Goal: Find specific page/section: Find specific page/section

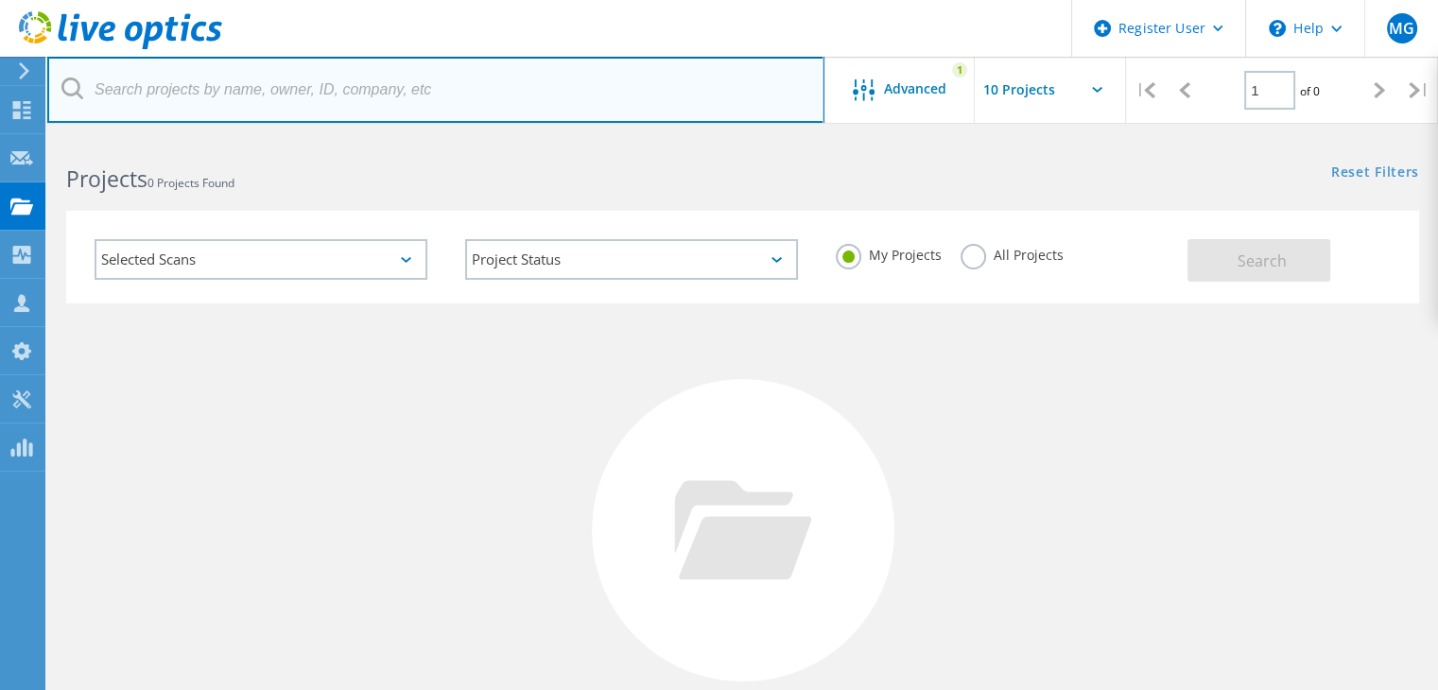
click at [563, 81] on input "text" at bounding box center [435, 90] width 777 height 66
paste input "chander.kant@equilend.com"
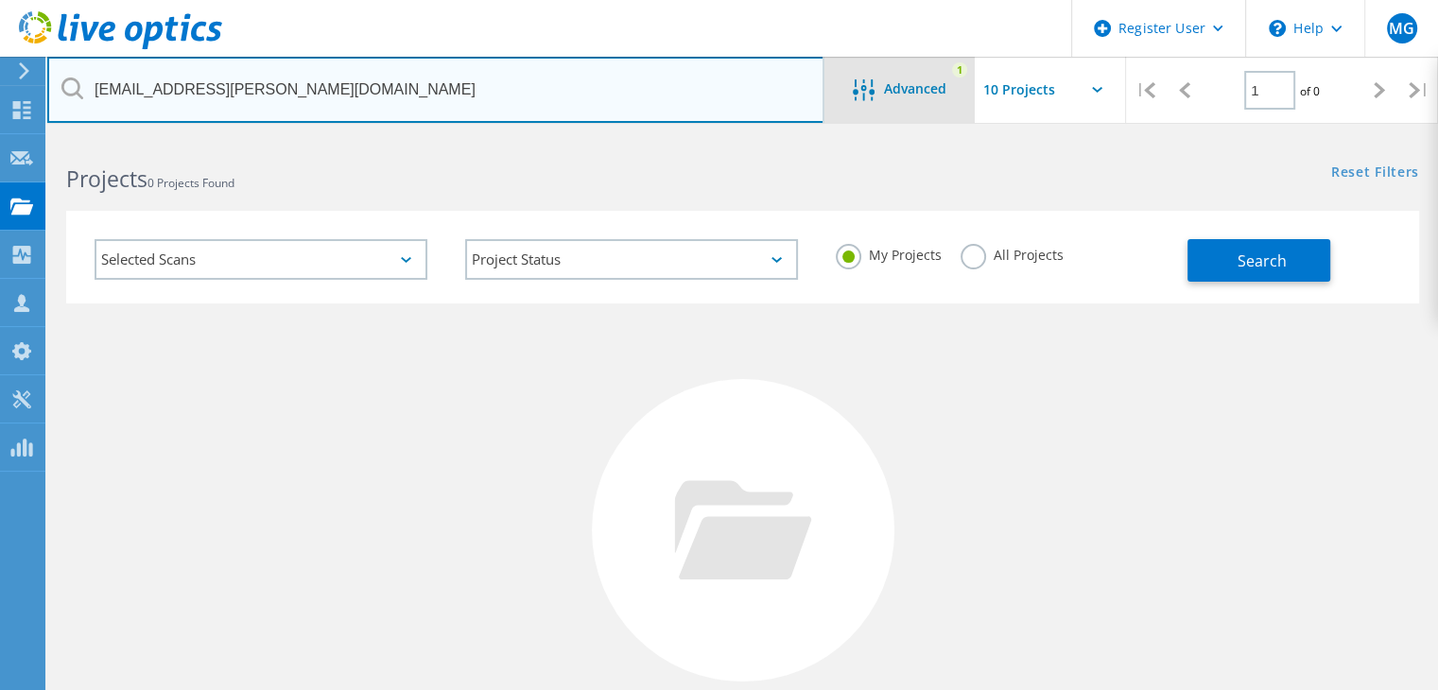
type input "chander.kant@equilend.com"
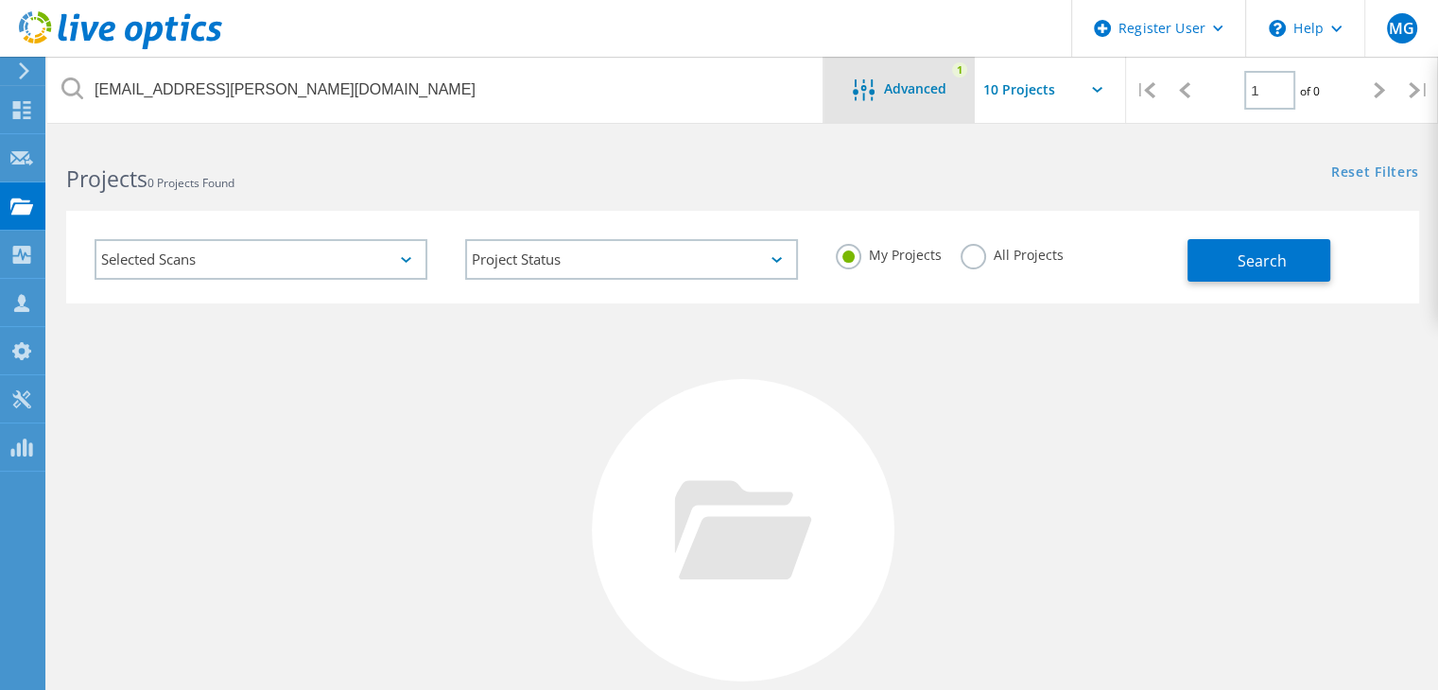
click at [900, 91] on span "Advanced" at bounding box center [915, 88] width 62 height 13
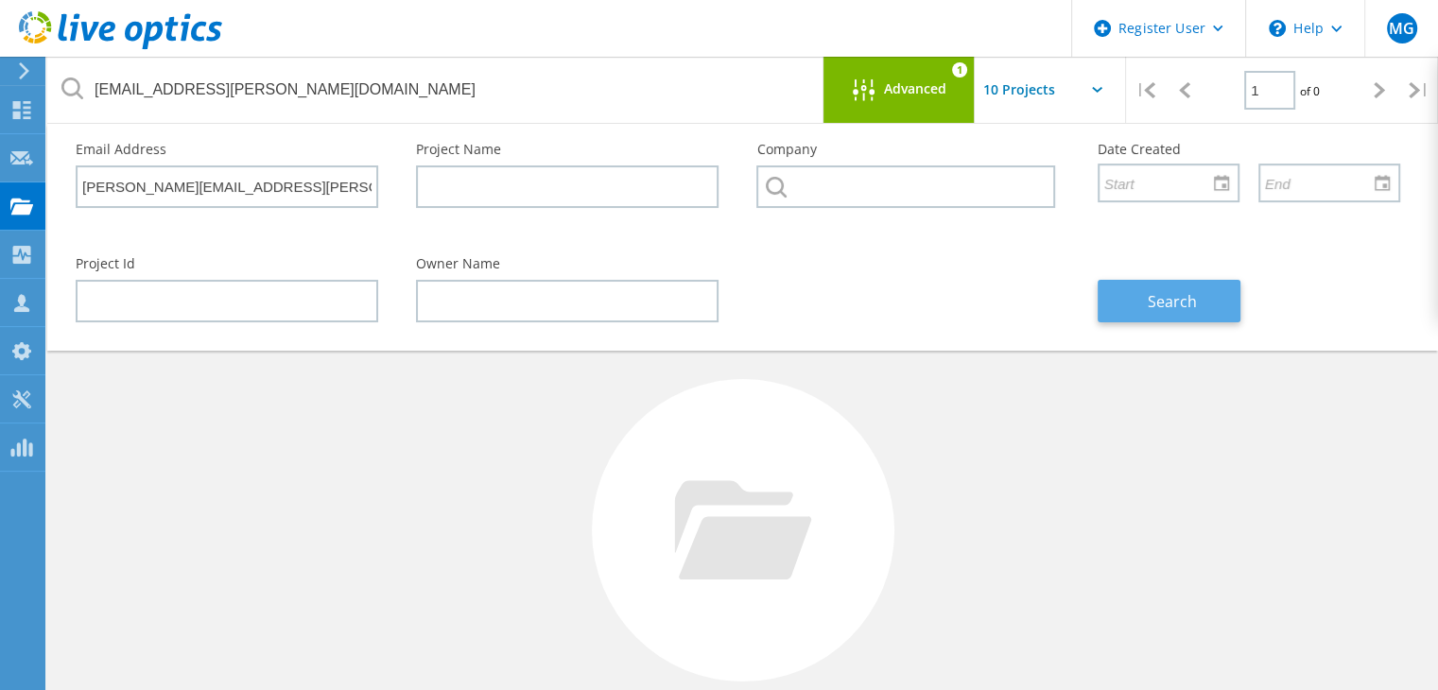
click at [1140, 286] on button "Search" at bounding box center [1169, 301] width 143 height 43
click at [919, 107] on div "Advanced 1" at bounding box center [898, 90] width 151 height 66
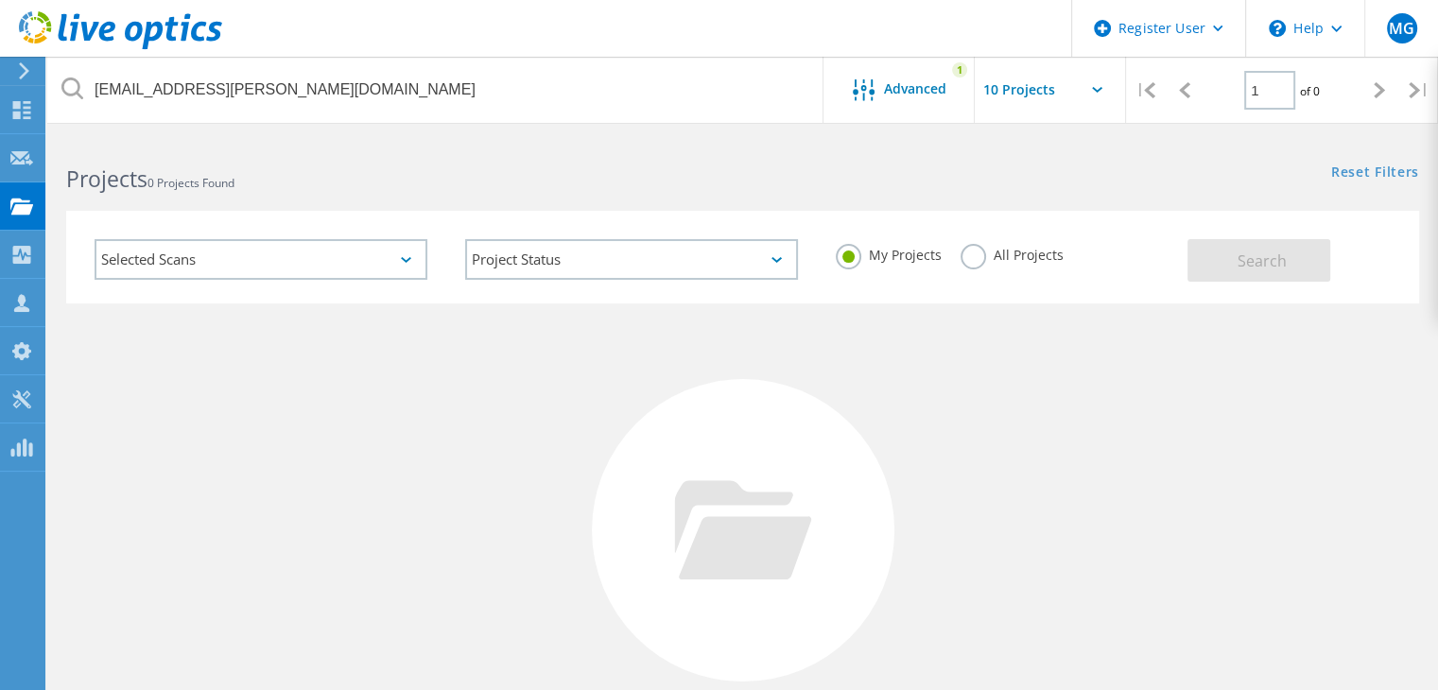
click at [986, 254] on label "All Projects" at bounding box center [1012, 253] width 103 height 18
click at [0, 0] on input "All Projects" at bounding box center [0, 0] width 0 height 0
click at [1278, 275] on button "Search" at bounding box center [1258, 260] width 143 height 43
click at [920, 100] on div "Advanced" at bounding box center [898, 91] width 151 height 24
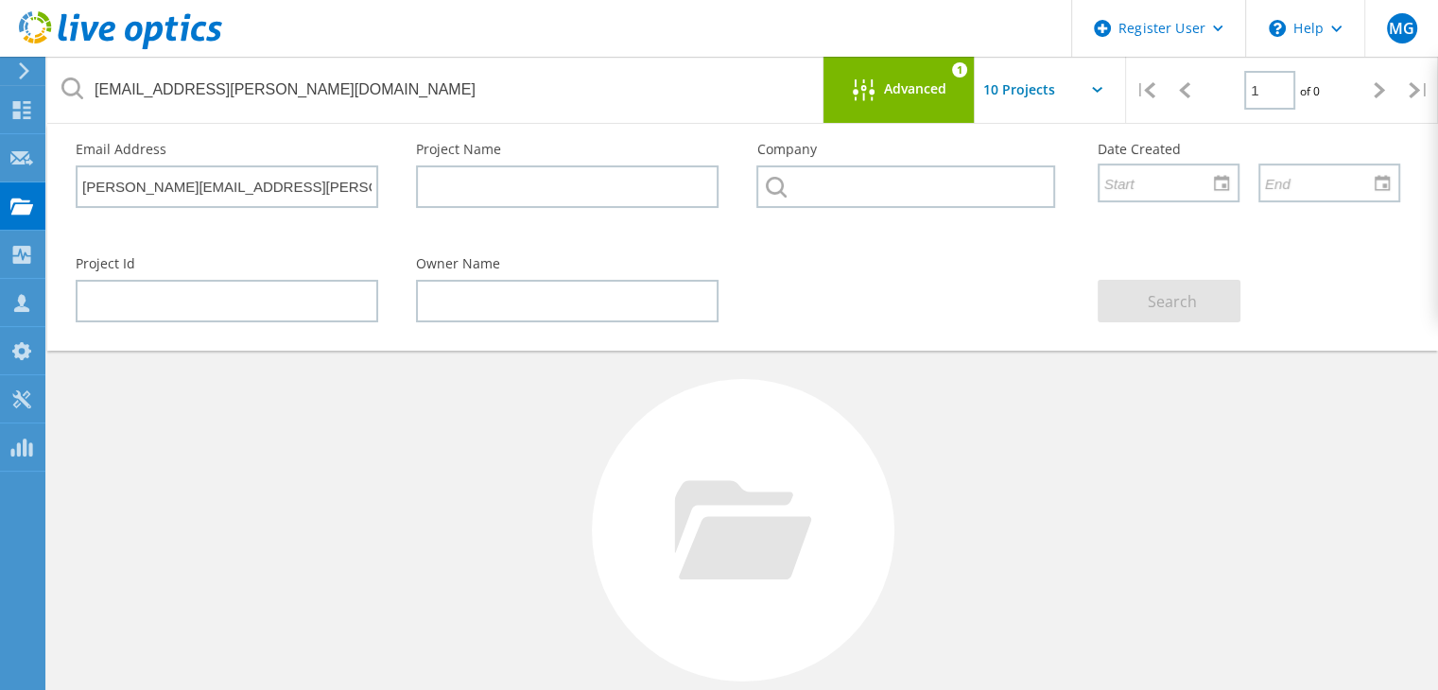
click at [800, 594] on div at bounding box center [743, 530] width 303 height 303
click at [294, 296] on input "text" at bounding box center [227, 301] width 303 height 43
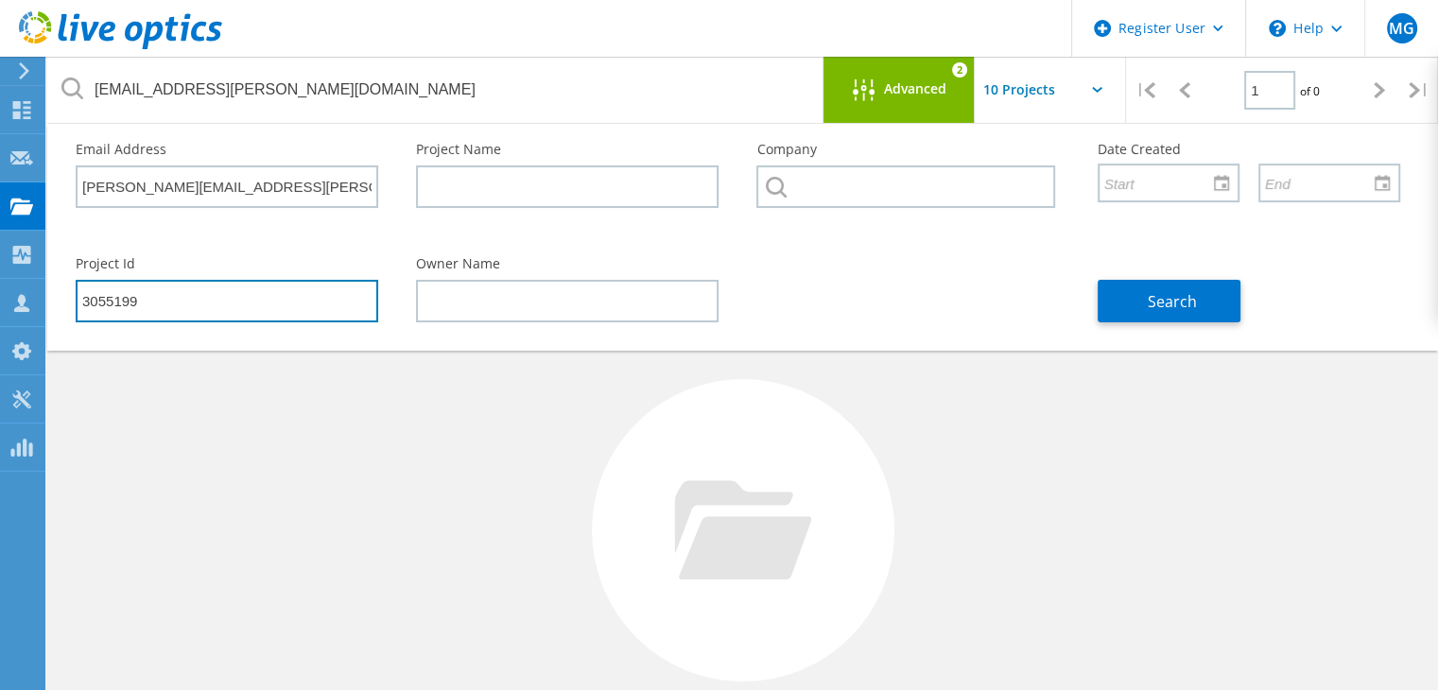
type input "3055199"
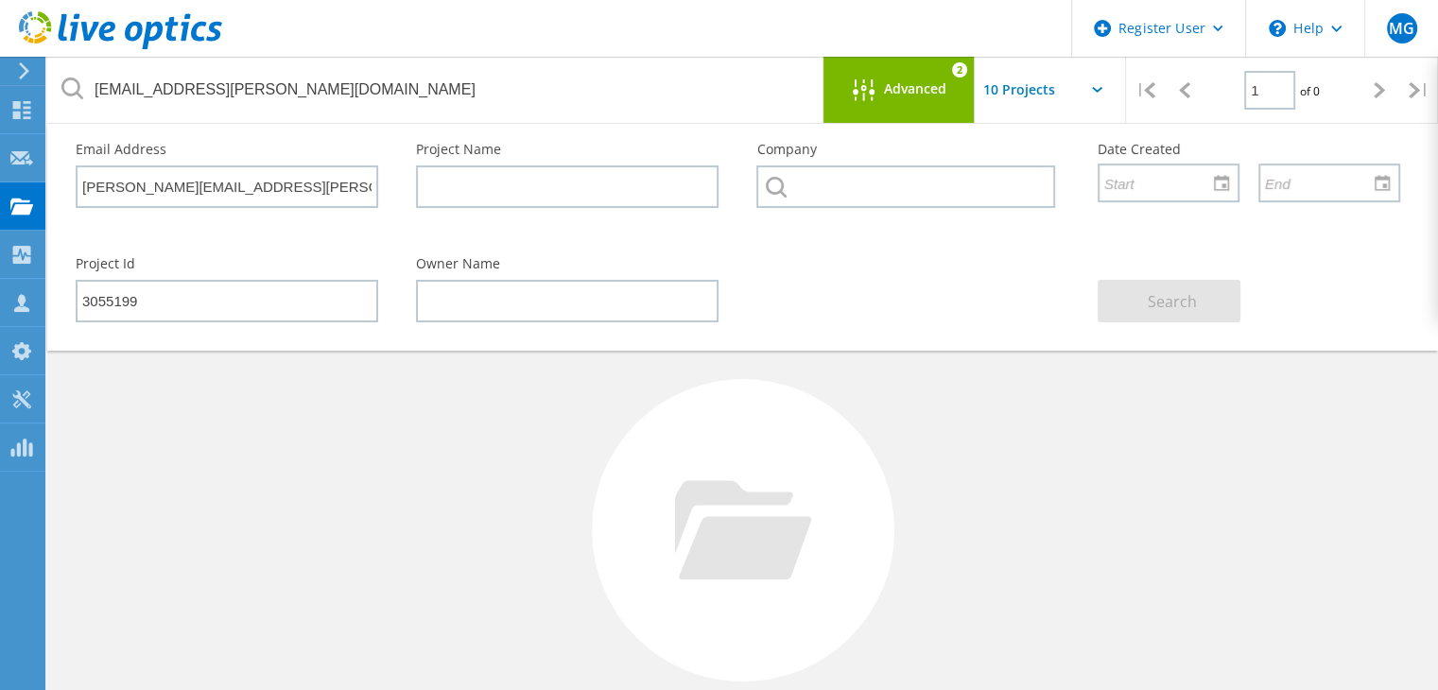
click at [945, 101] on div "Advanced" at bounding box center [898, 91] width 151 height 24
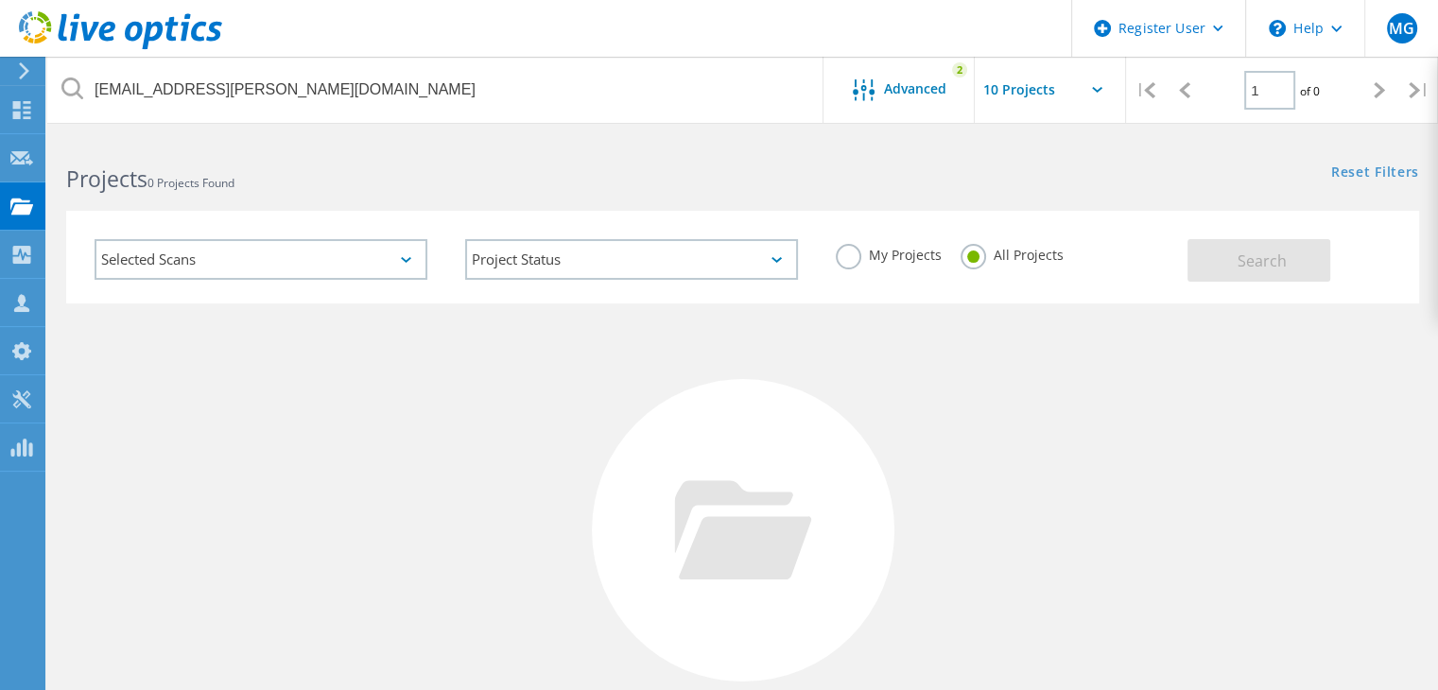
click at [871, 248] on label "My Projects" at bounding box center [889, 253] width 106 height 18
click at [0, 0] on input "My Projects" at bounding box center [0, 0] width 0 height 0
click at [1243, 265] on span "Search" at bounding box center [1262, 261] width 49 height 21
click at [938, 99] on div "Advanced" at bounding box center [898, 91] width 151 height 24
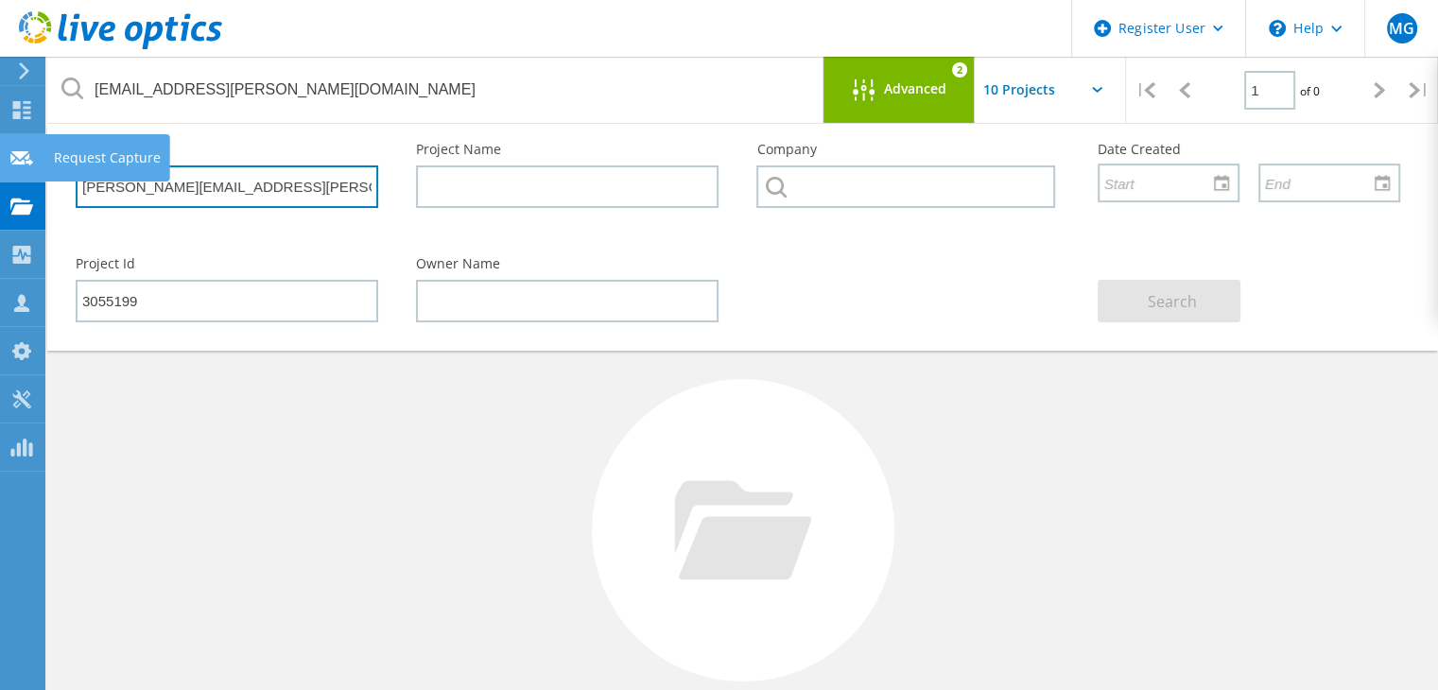
drag, startPoint x: 265, startPoint y: 183, endPoint x: 0, endPoint y: 141, distance: 268.1
click at [0, 139] on div "Register User \n Help Explore Helpful Articles Contact Support MG Dell User Mic…" at bounding box center [719, 504] width 1438 height 734
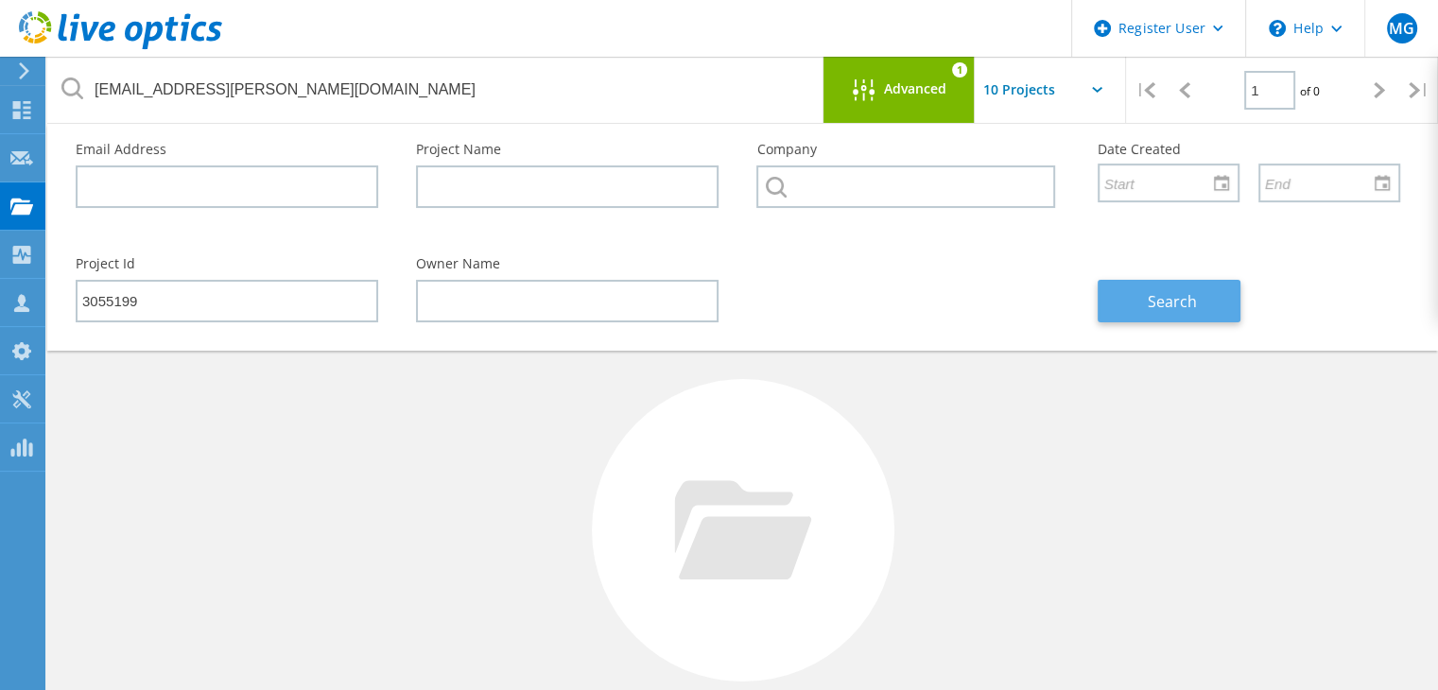
click at [1171, 277] on div "Search" at bounding box center [1249, 289] width 340 height 103
click at [1169, 291] on span "Search" at bounding box center [1172, 301] width 49 height 21
click at [1252, 485] on div "No Projects Found Try refining your search." at bounding box center [742, 547] width 1353 height 489
click at [886, 78] on div "Advanced 1" at bounding box center [898, 90] width 151 height 66
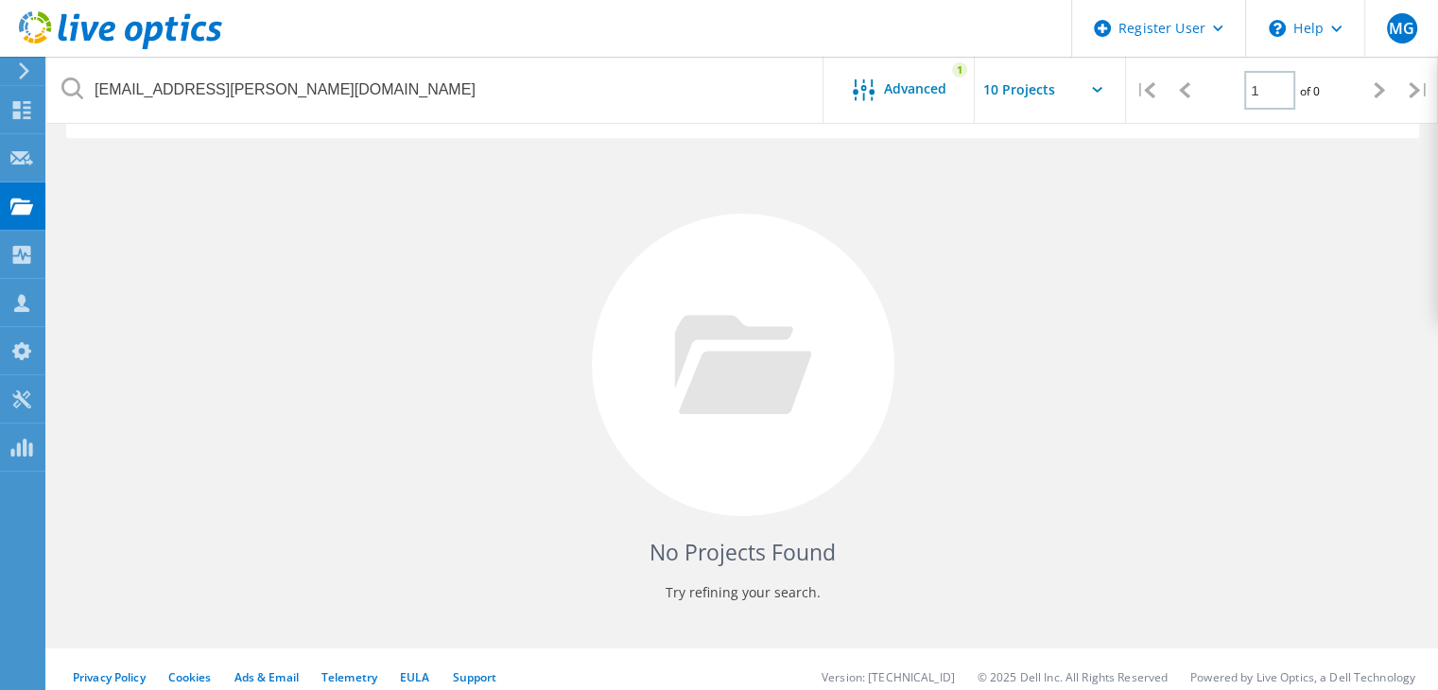
scroll to position [85, 0]
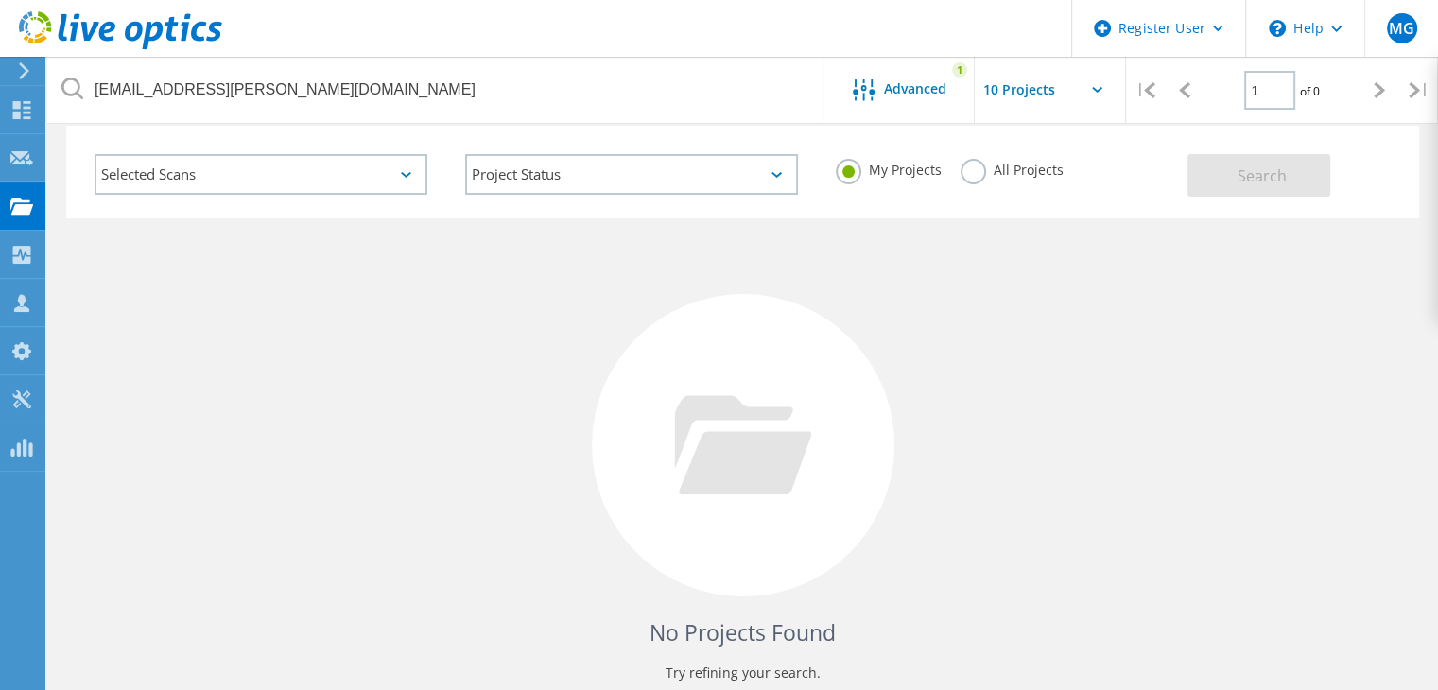
click at [983, 175] on label "All Projects" at bounding box center [1012, 168] width 103 height 18
click at [0, 0] on input "All Projects" at bounding box center [0, 0] width 0 height 0
click at [1222, 185] on button "Search" at bounding box center [1258, 175] width 143 height 43
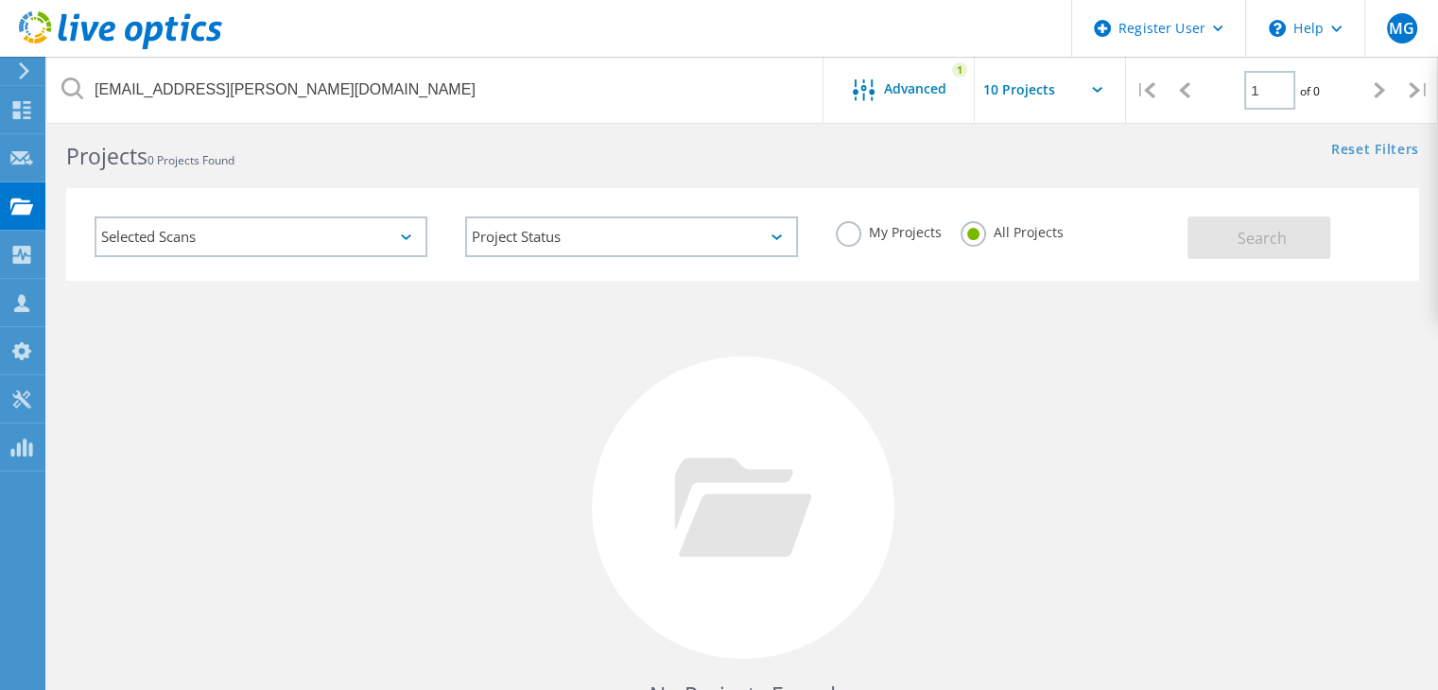
scroll to position [0, 0]
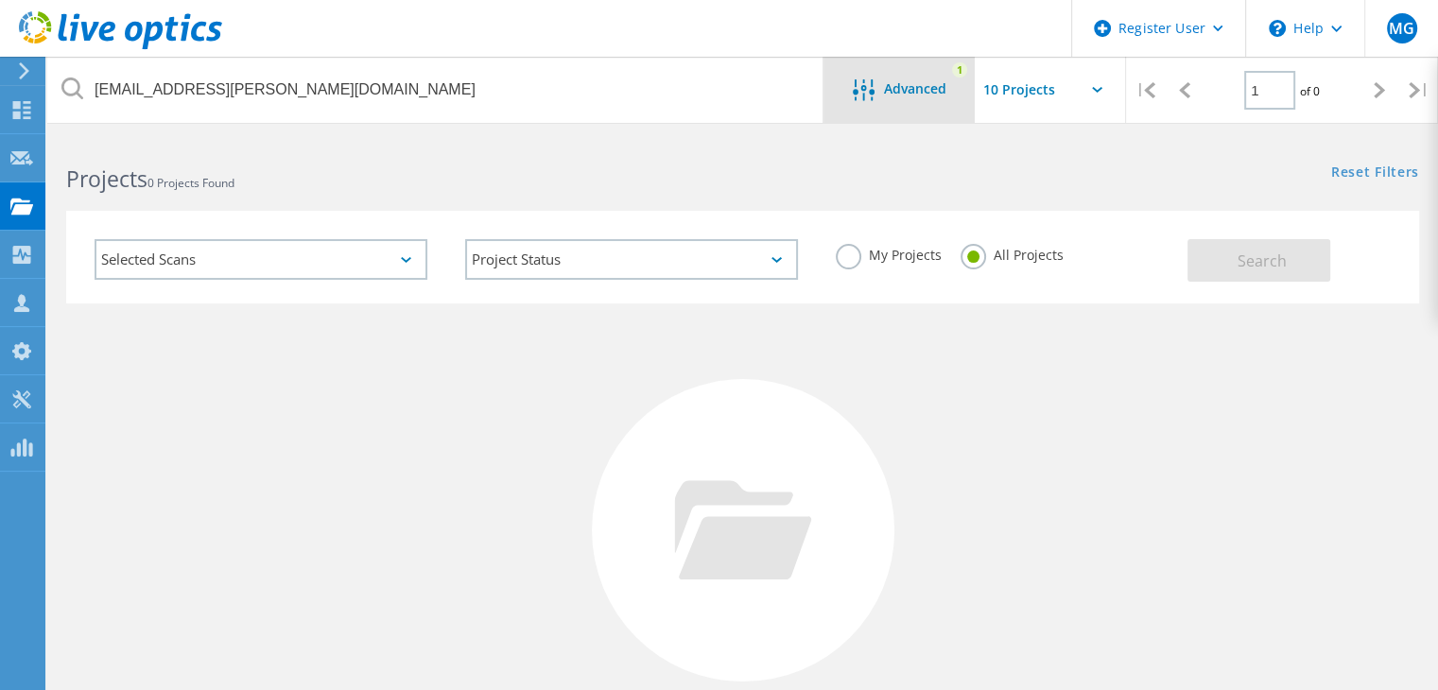
click at [904, 107] on div "Advanced 1" at bounding box center [898, 90] width 151 height 66
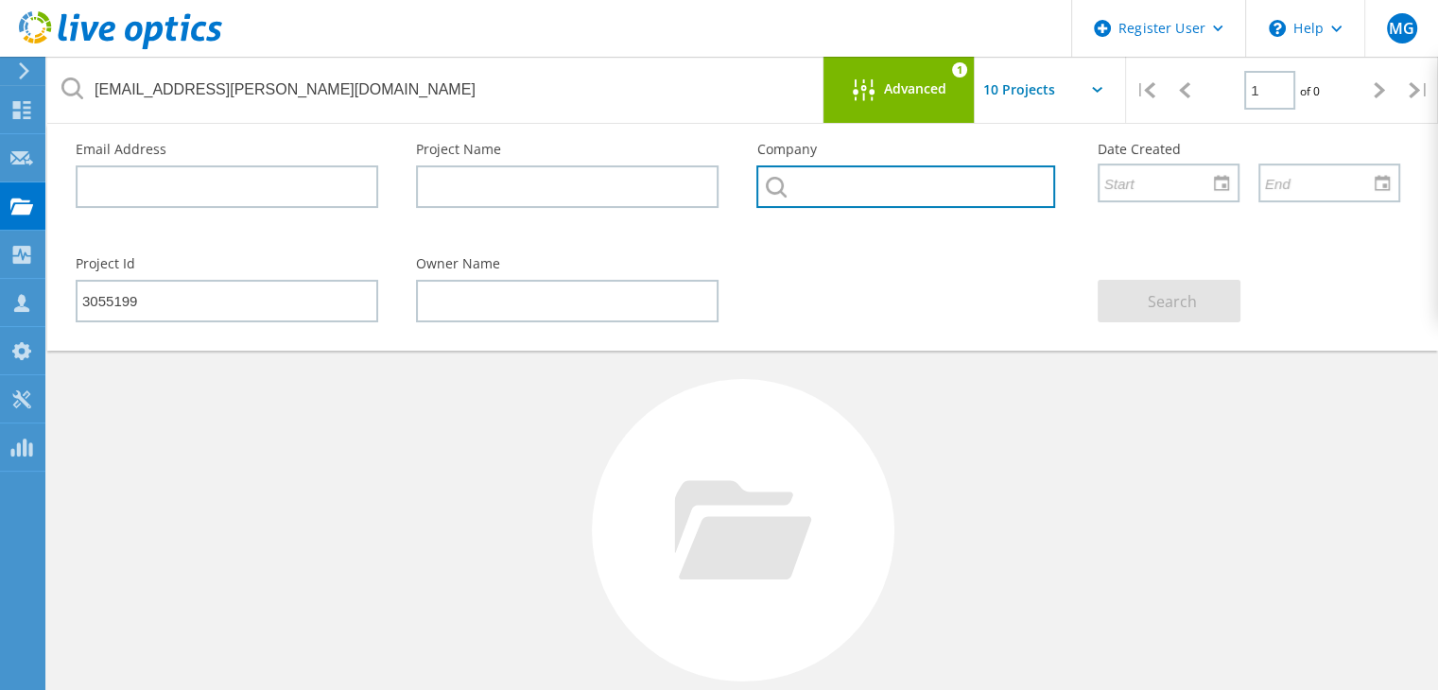
click at [860, 193] on input "text" at bounding box center [905, 186] width 298 height 43
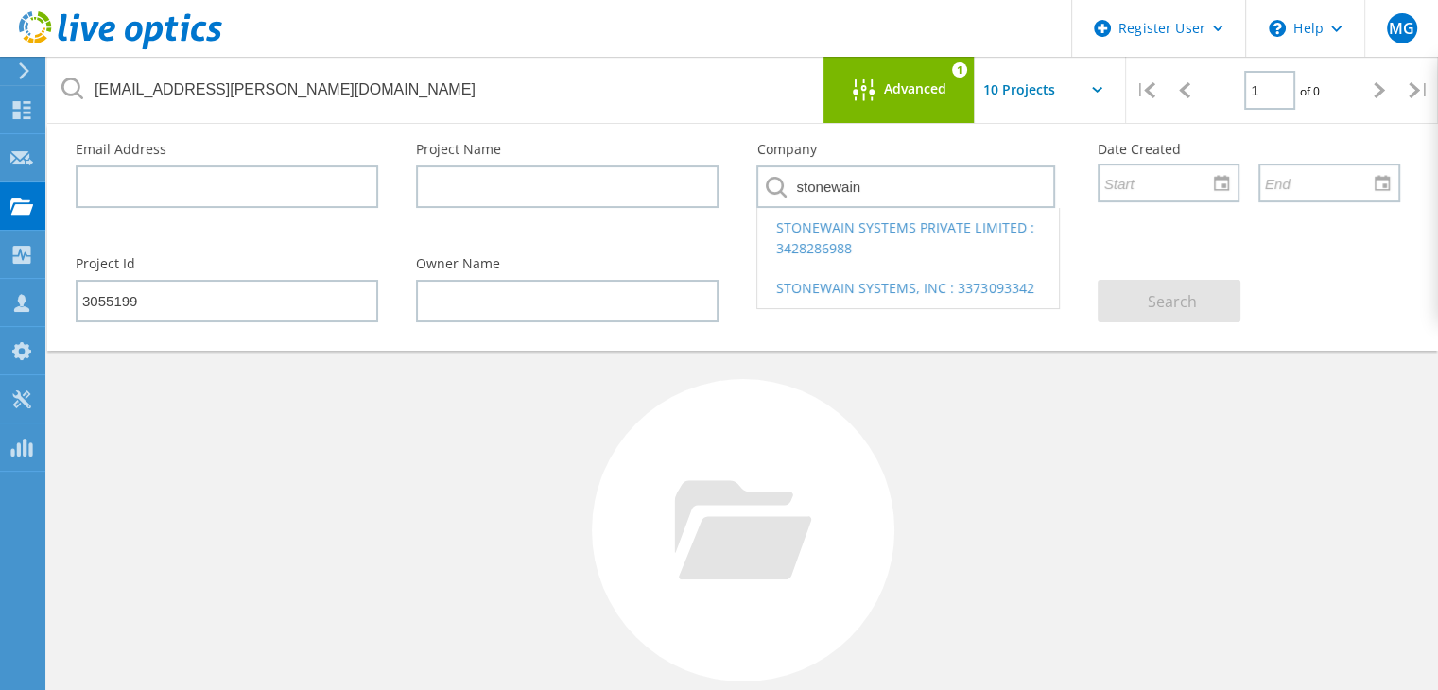
click at [887, 274] on li "STONEWAIN SYSTEMS, INC : 3373093342" at bounding box center [907, 288] width 301 height 40
type input "STONEWAIN SYSTEMS, INC : 3373093342"
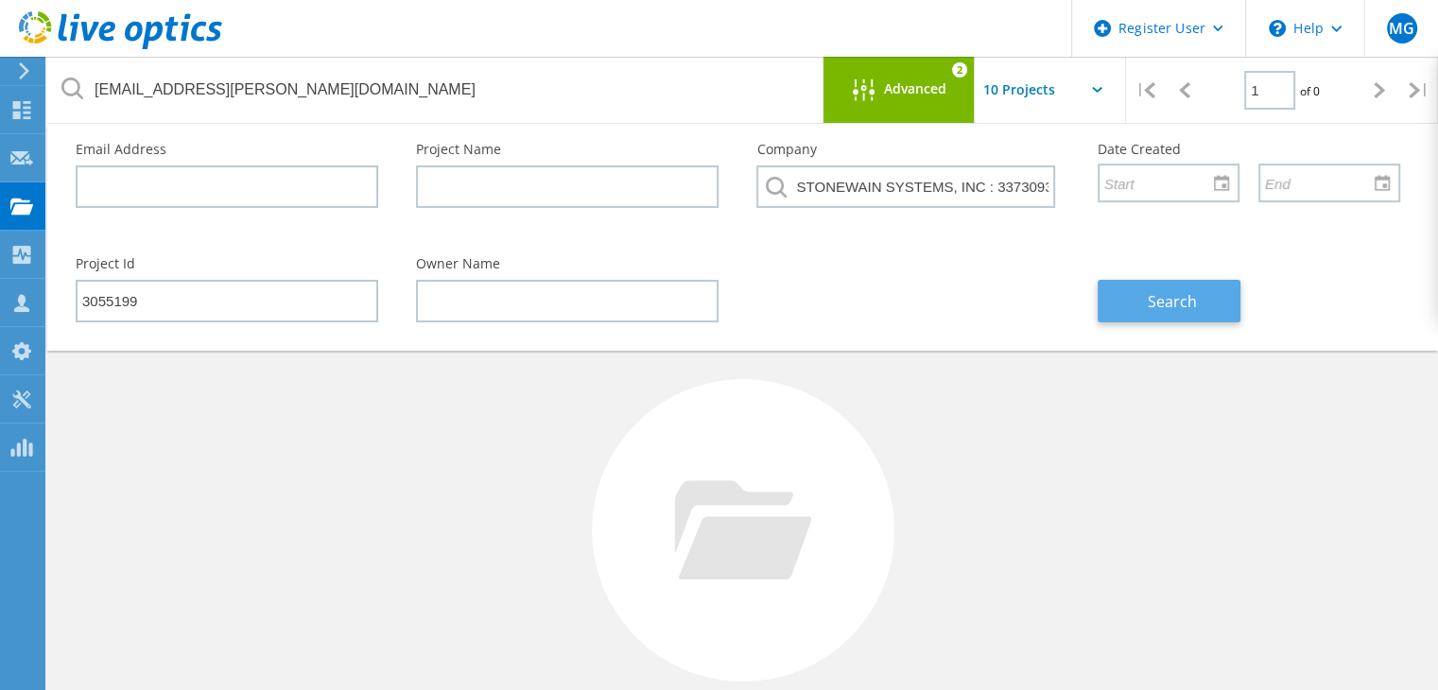
click at [1149, 307] on span "Search" at bounding box center [1172, 301] width 49 height 21
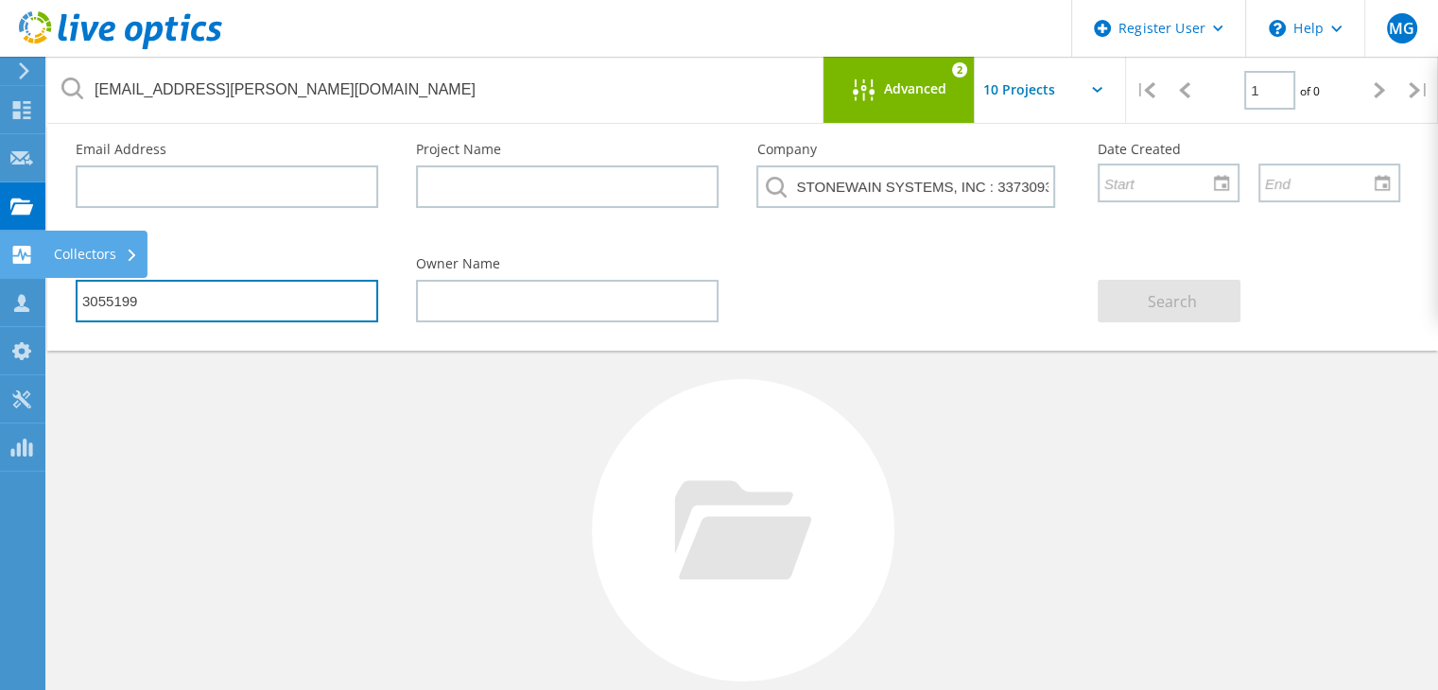
drag, startPoint x: 209, startPoint y: 292, endPoint x: 0, endPoint y: 253, distance: 212.5
click at [0, 253] on div "Register User \n Help Explore Helpful Articles Contact Support MG Dell User Mic…" at bounding box center [719, 504] width 1438 height 734
type input "3"
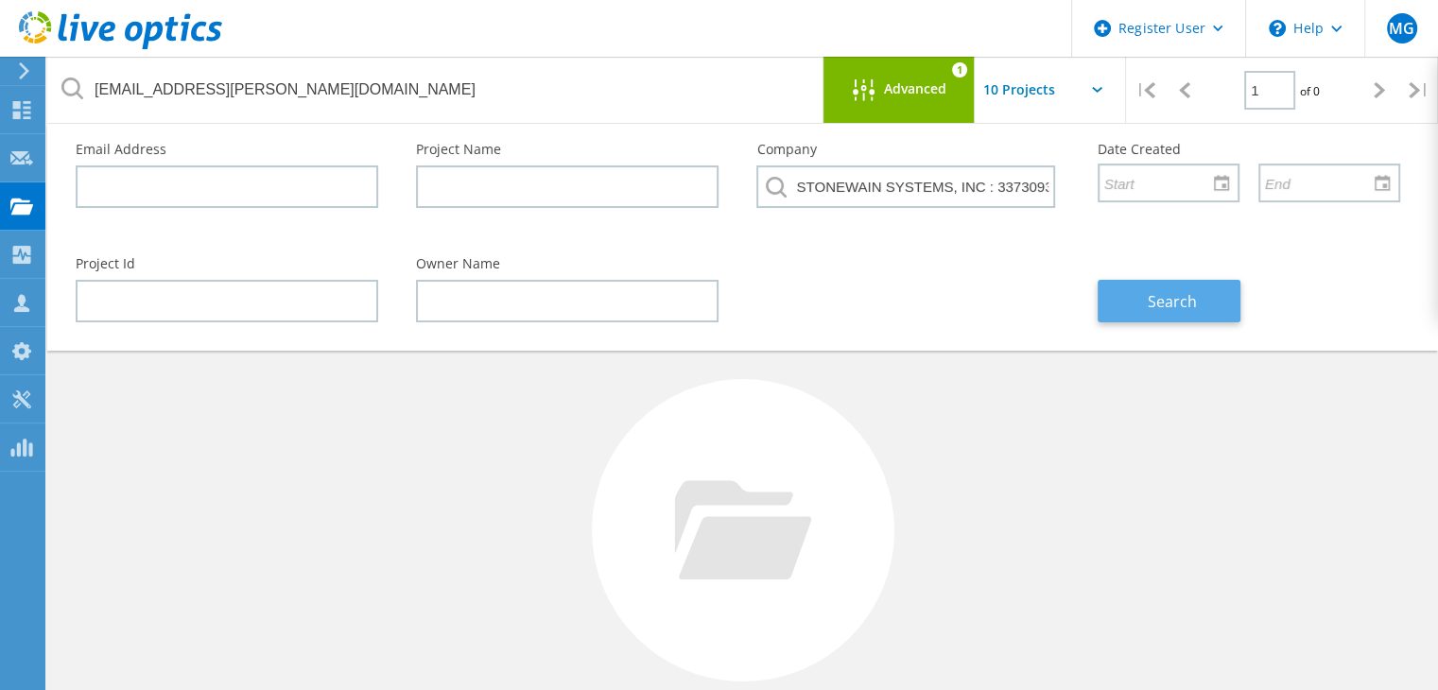
click at [1142, 299] on button "Search" at bounding box center [1169, 301] width 143 height 43
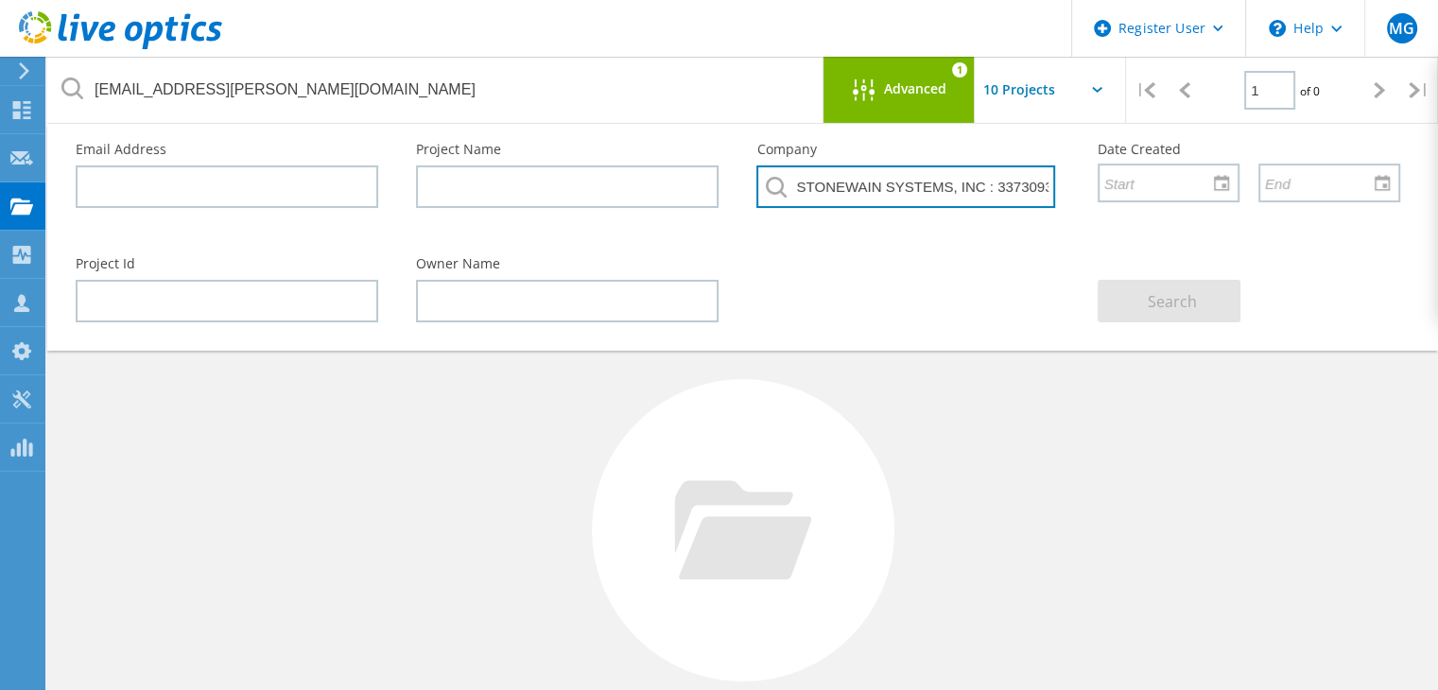
click at [988, 193] on input "STONEWAIN SYSTEMS, INC : 3373093342" at bounding box center [905, 186] width 298 height 43
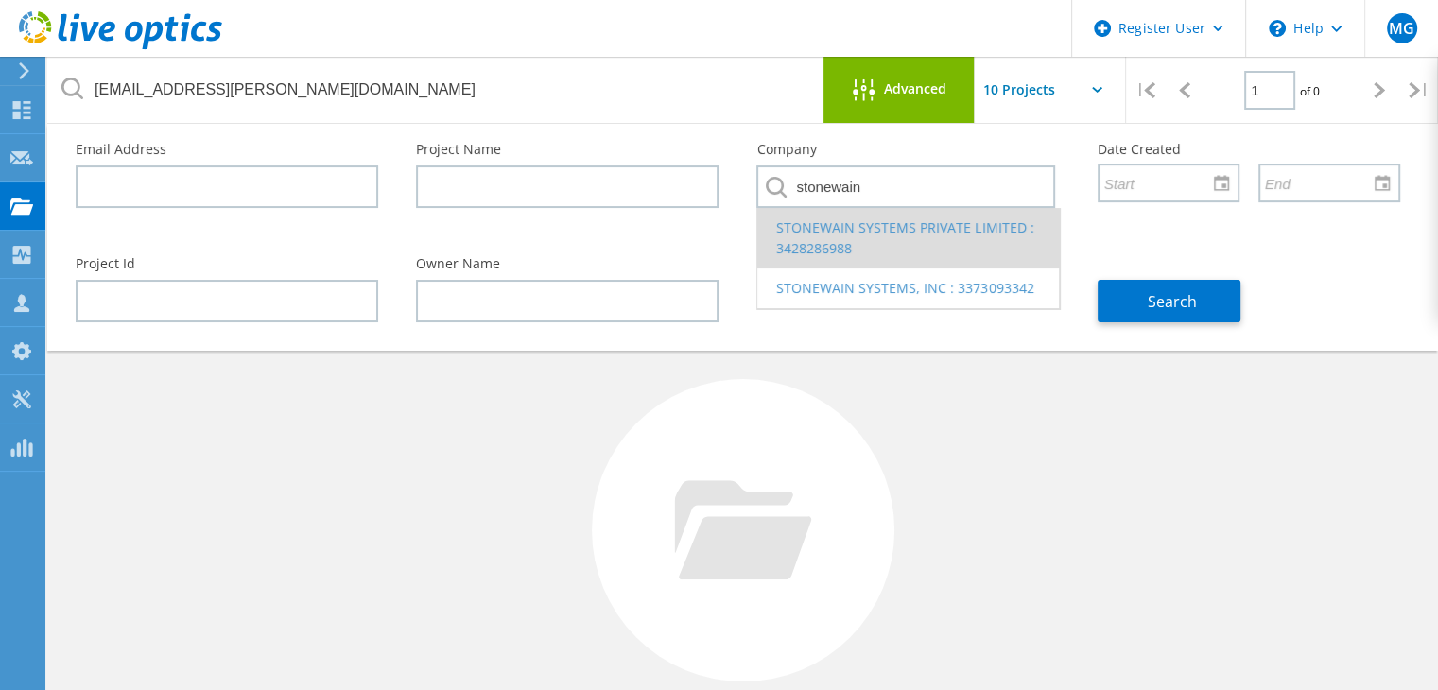
click at [942, 234] on li "STONEWAIN SYSTEMS PRIVATE LIMITED : 3428286988" at bounding box center [907, 238] width 301 height 61
type input "STONEWAIN SYSTEMS PRIVATE LIMITED : 3428286988"
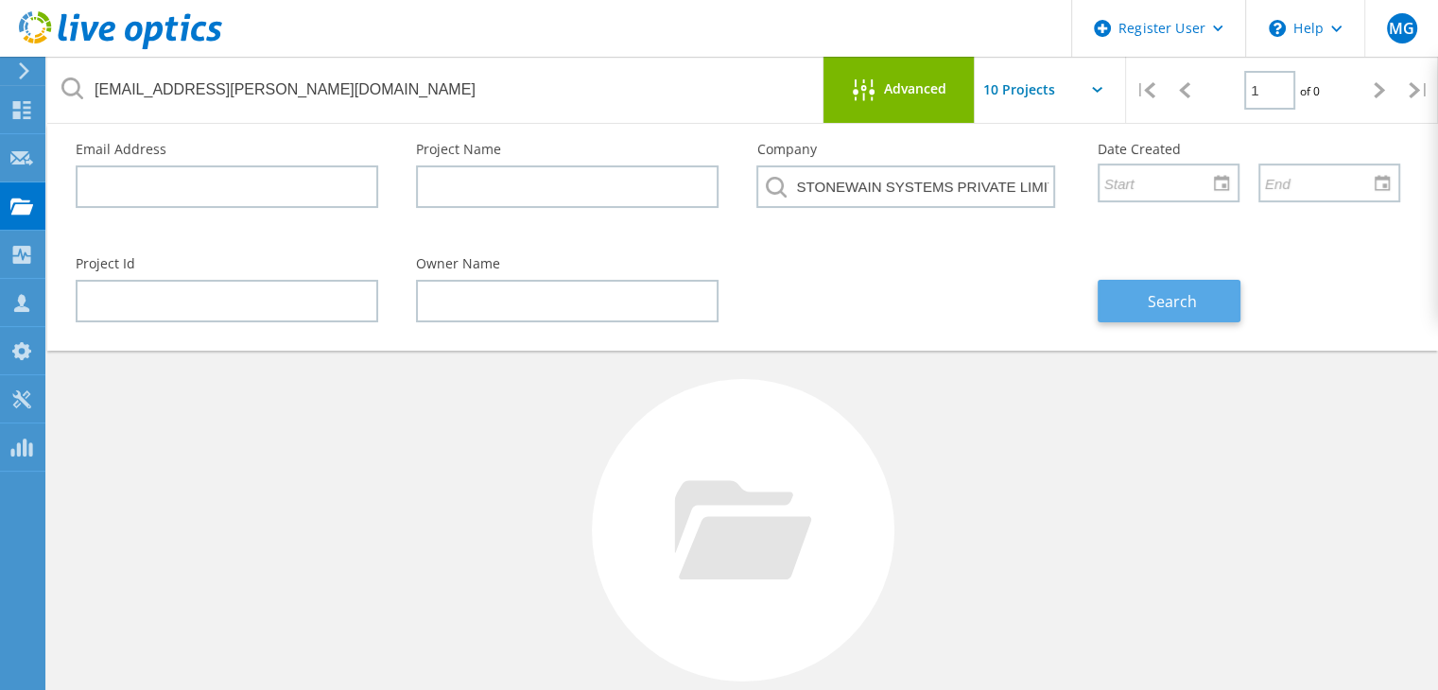
click at [1130, 311] on button "Search" at bounding box center [1169, 301] width 143 height 43
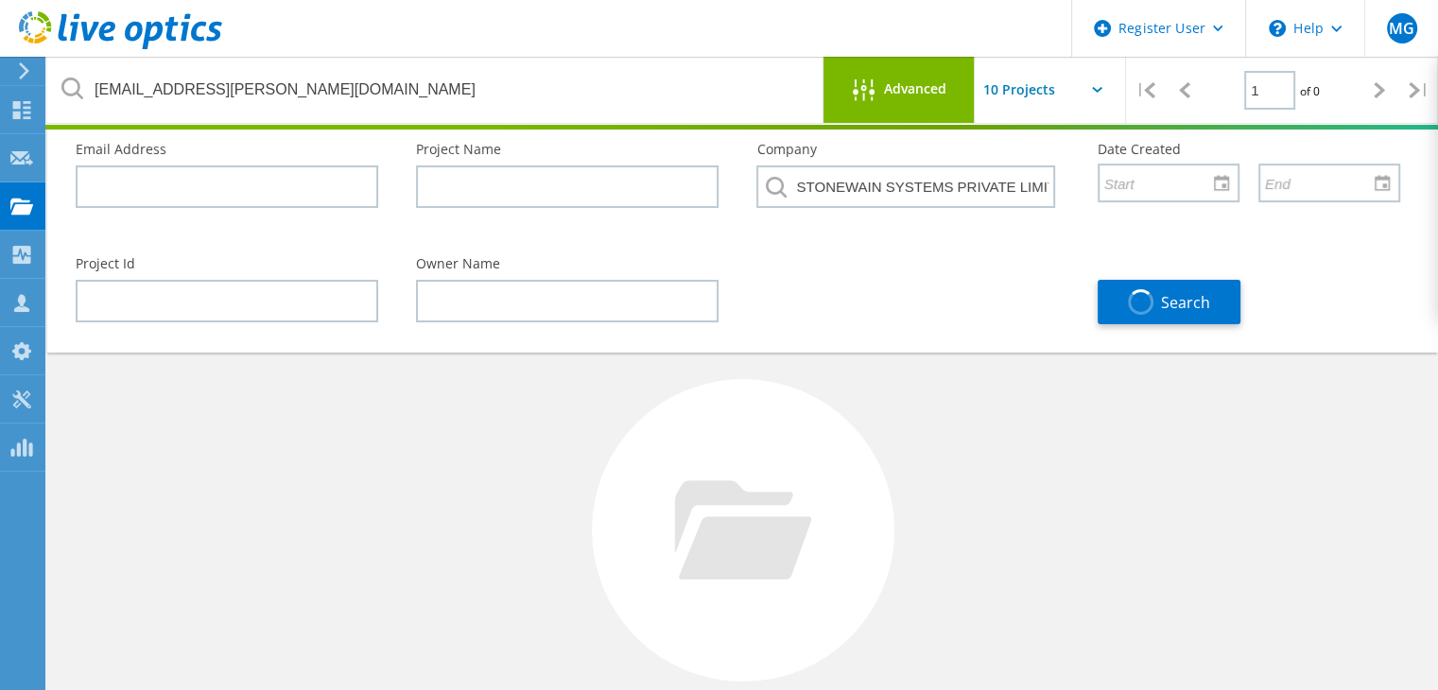
click at [934, 95] on span "Advanced" at bounding box center [915, 88] width 62 height 13
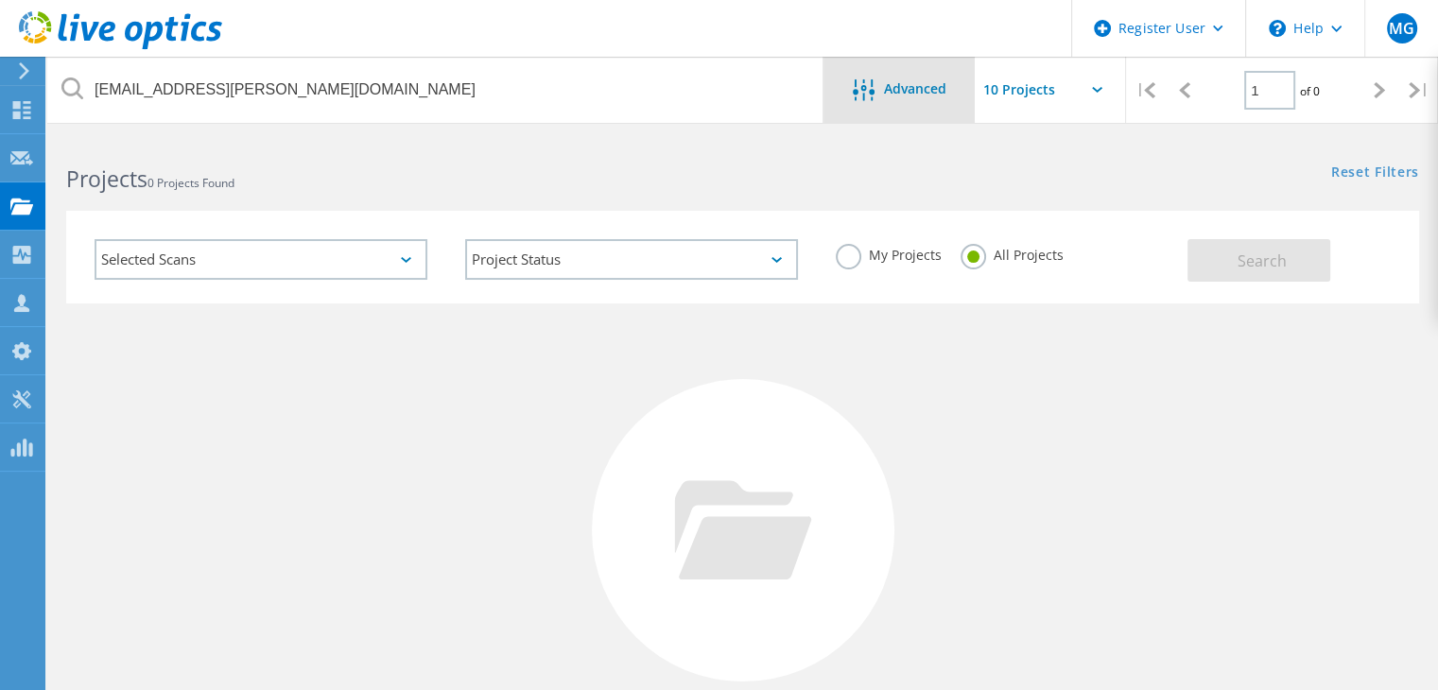
click at [934, 95] on span "Advanced" at bounding box center [915, 88] width 62 height 13
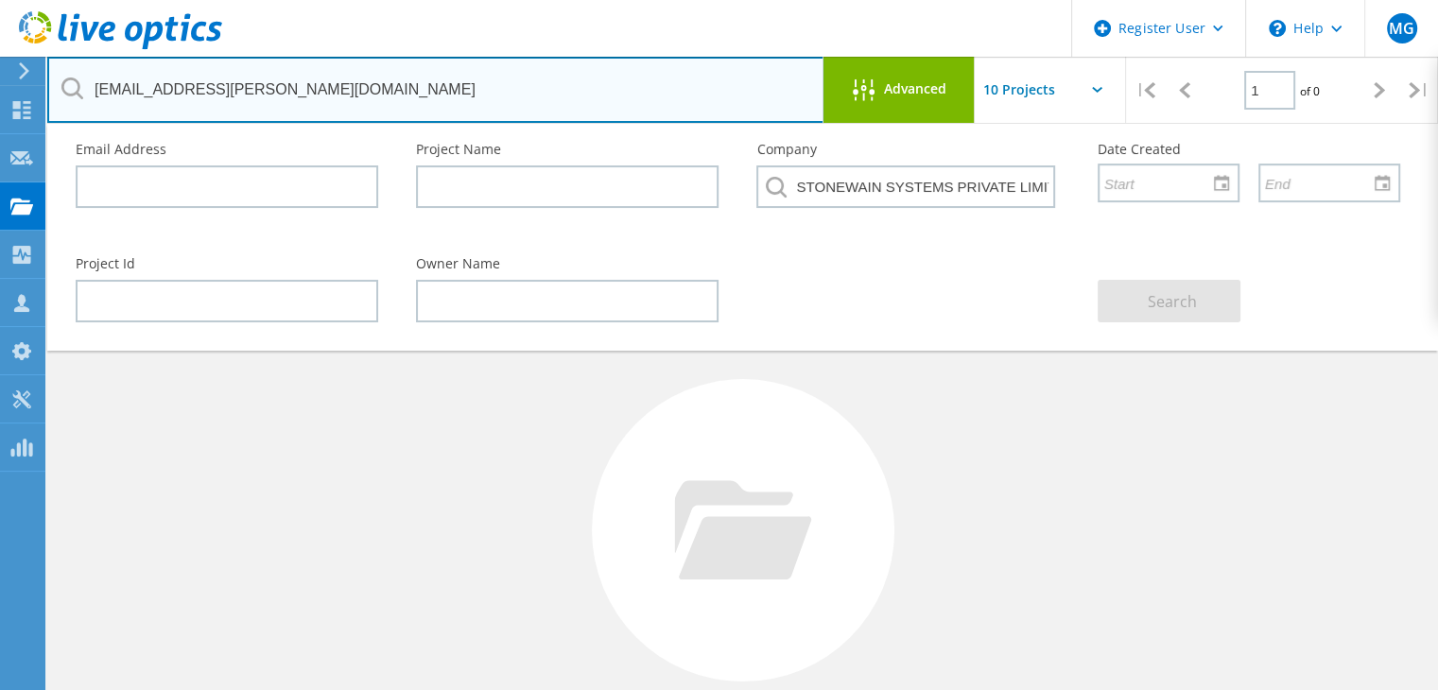
drag, startPoint x: 366, startPoint y: 92, endPoint x: 0, endPoint y: 26, distance: 371.8
click at [0, 137] on div "Register User \n Help Explore Helpful Articles Contact Support MG Dell User Mic…" at bounding box center [719, 504] width 1438 height 734
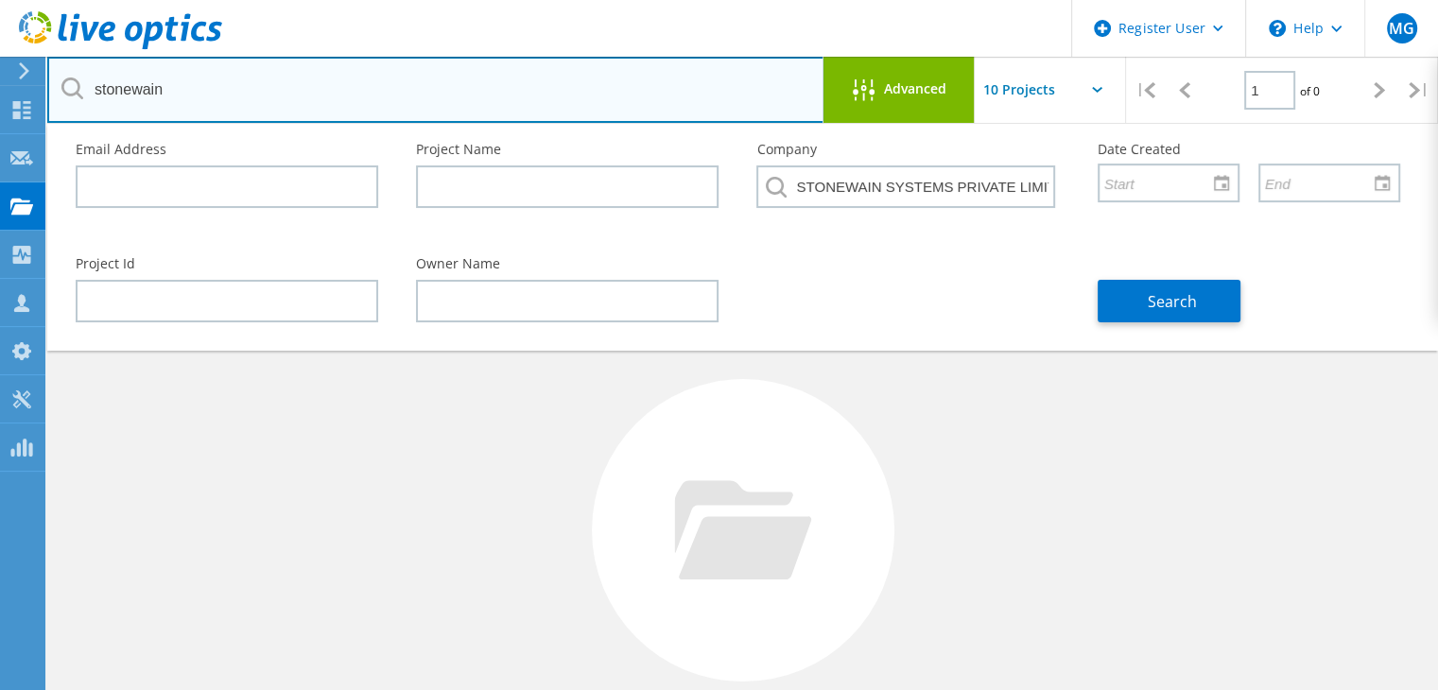
type input "stonewain"
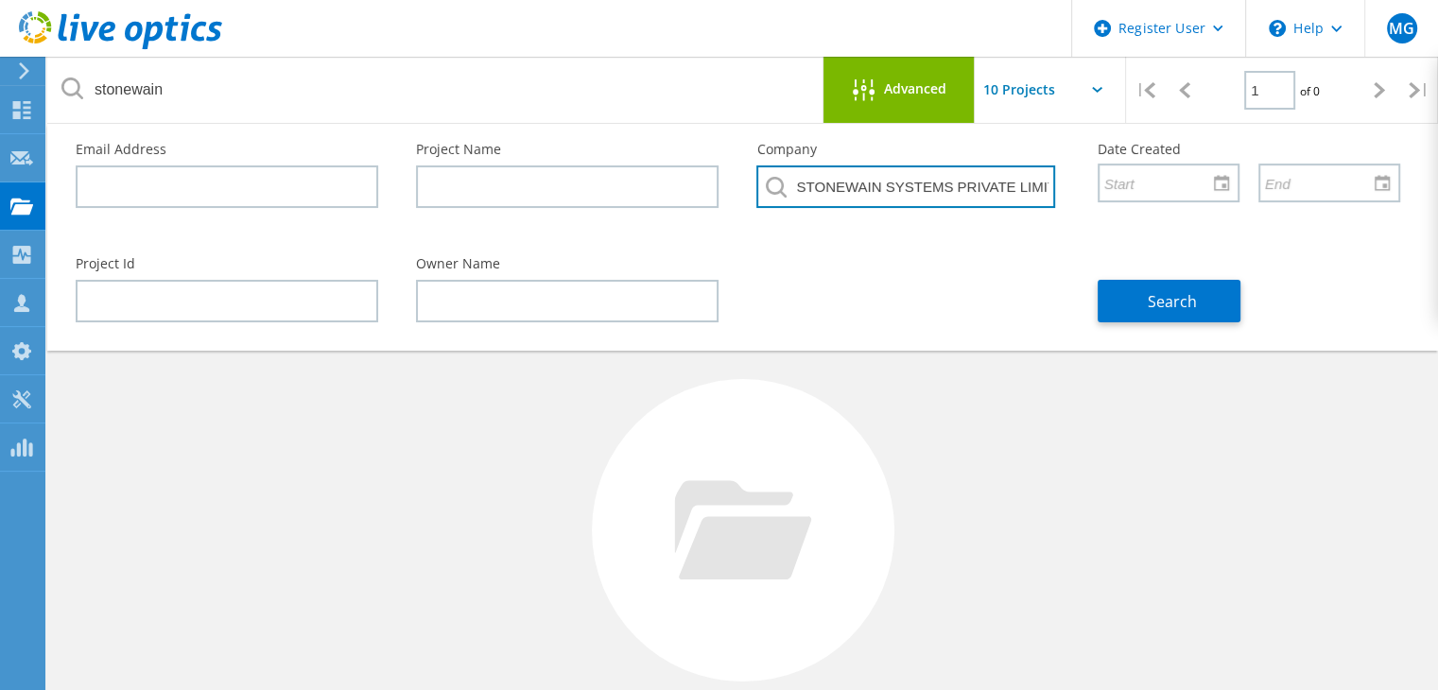
click at [848, 194] on input "STONEWAIN SYSTEMS PRIVATE LIMITED : 3428286988" at bounding box center [905, 186] width 298 height 43
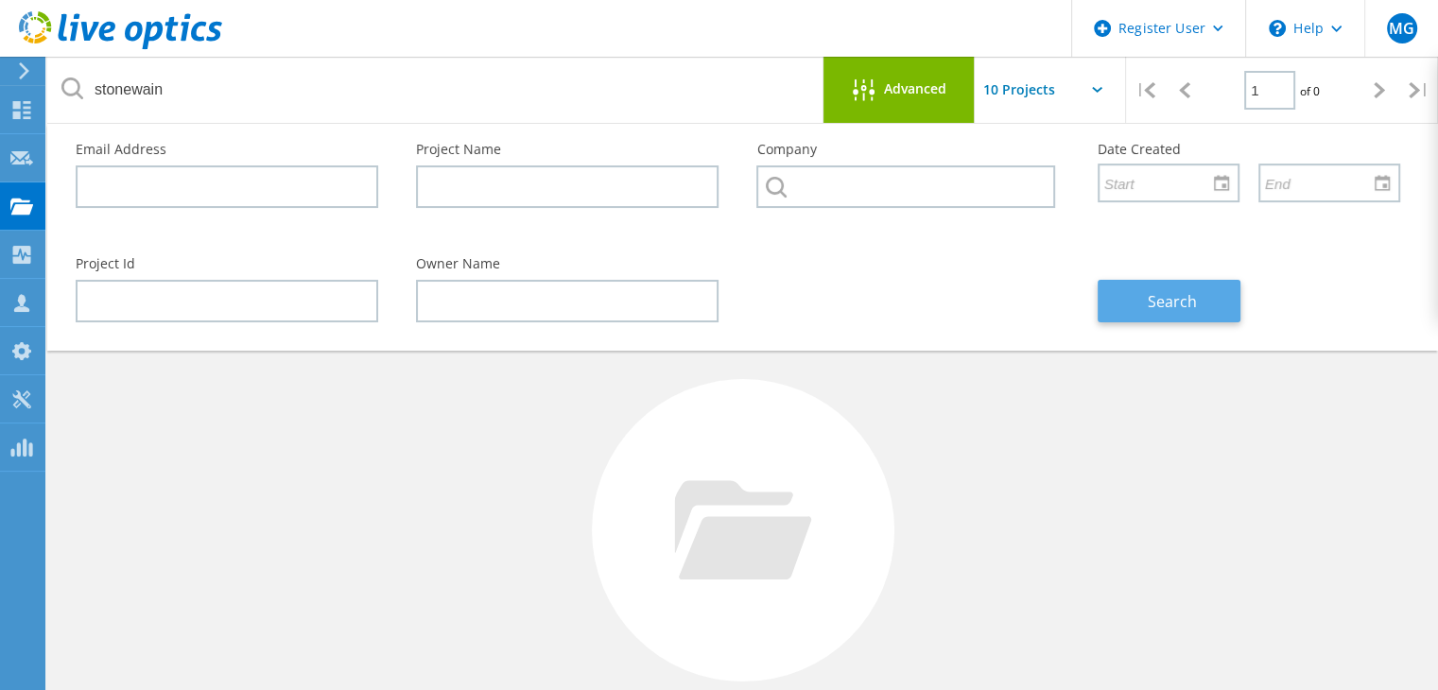
click at [1159, 322] on div "Search" at bounding box center [1249, 289] width 340 height 103
click at [1161, 311] on button "Search" at bounding box center [1169, 301] width 143 height 43
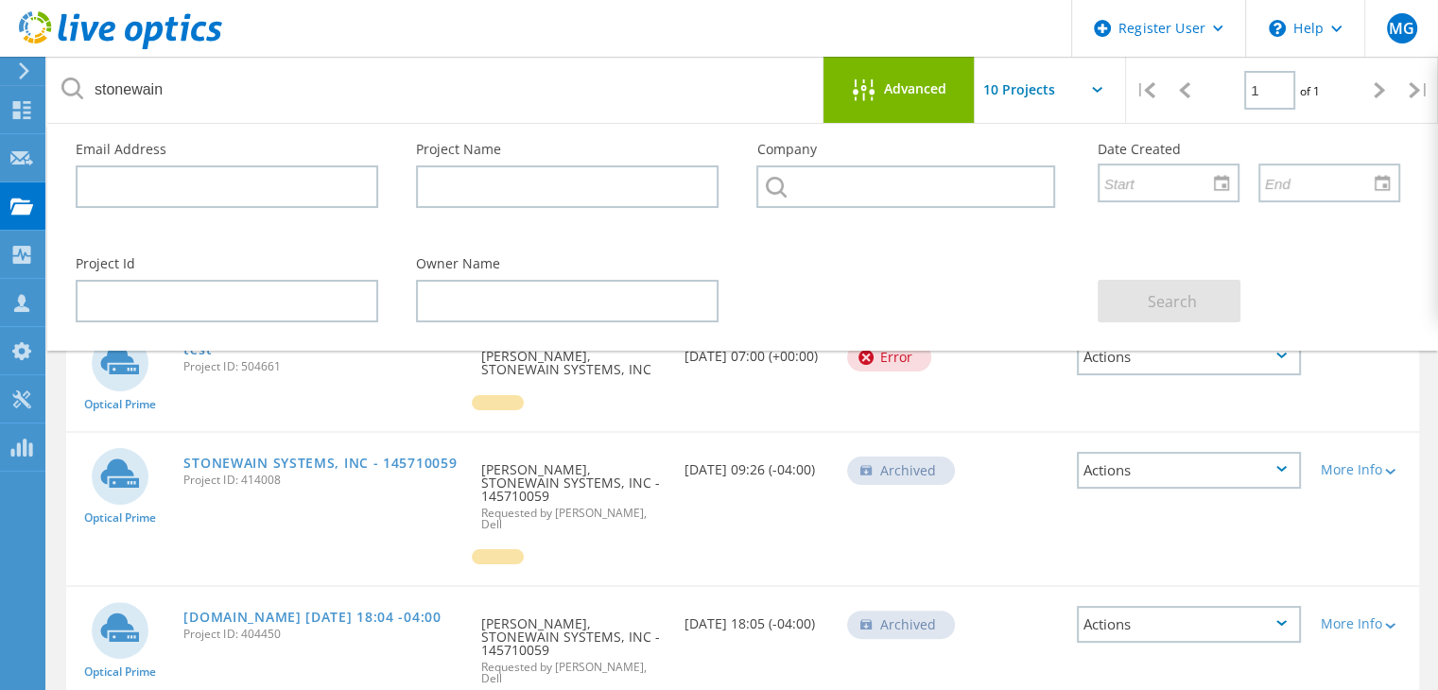
scroll to position [215, 0]
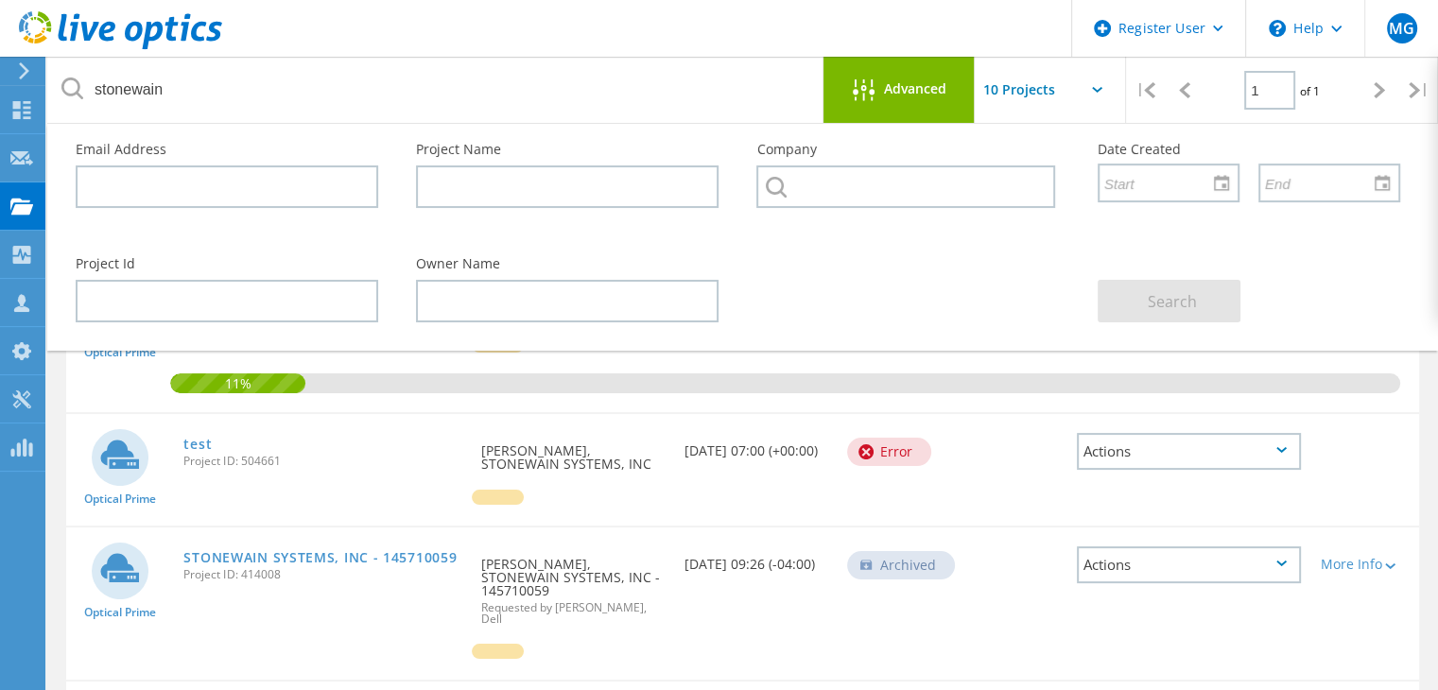
click at [1270, 549] on div "Actions" at bounding box center [1189, 564] width 225 height 37
click at [397, 551] on link "STONEWAIN SYSTEMS, INC - 145710059" at bounding box center [319, 557] width 273 height 13
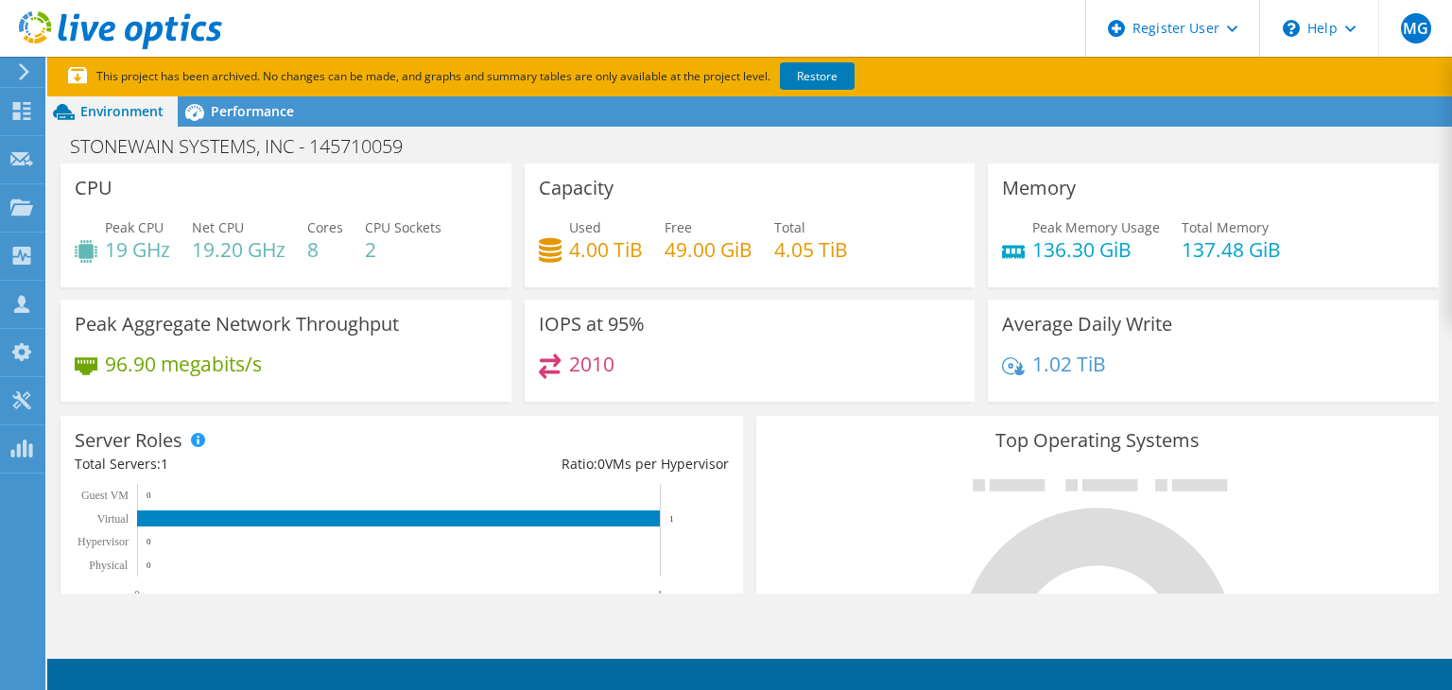
scroll to position [284, 0]
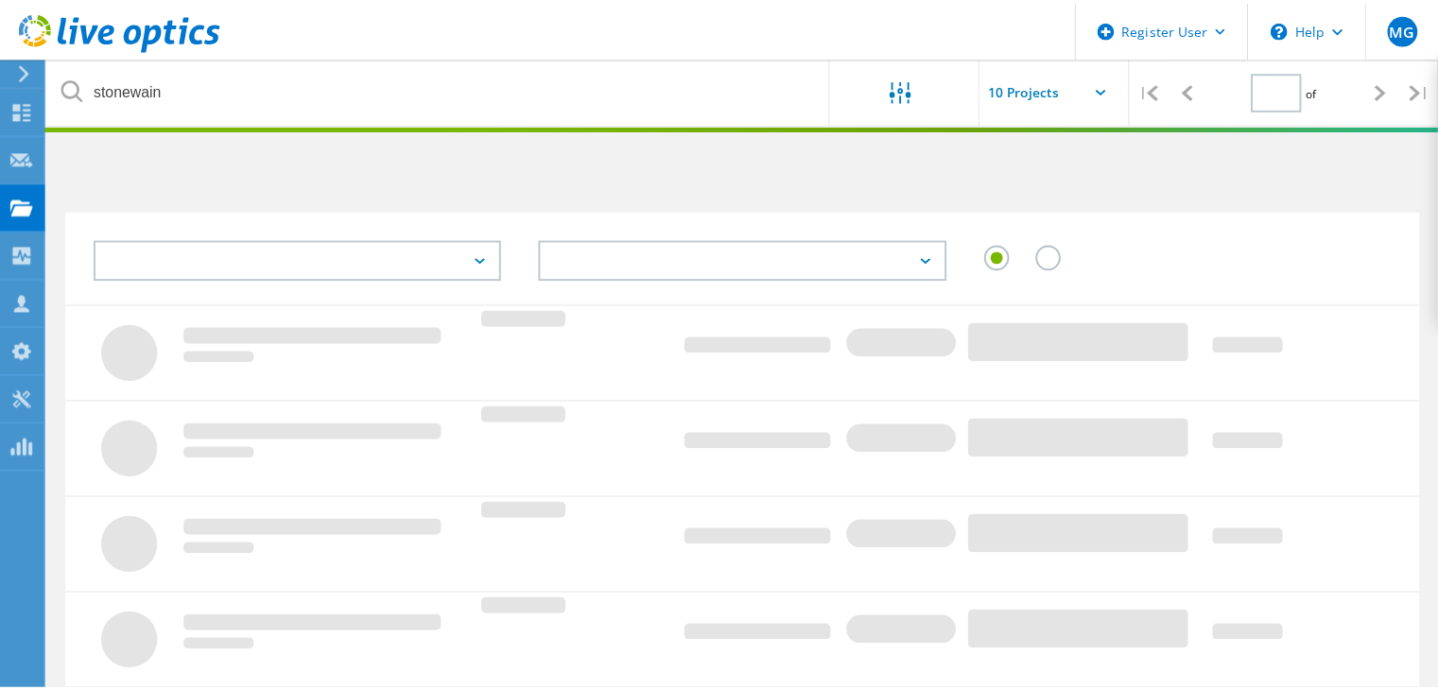
scroll to position [180, 0]
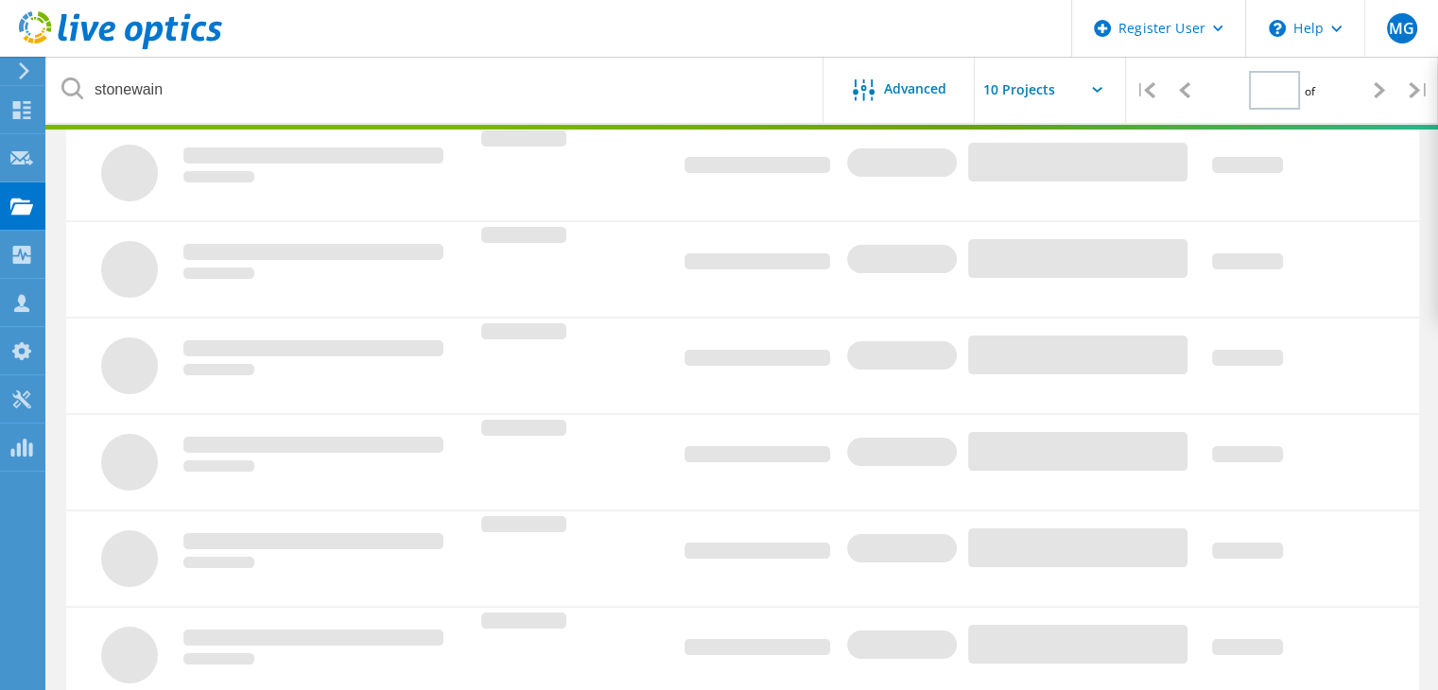
type input "1"
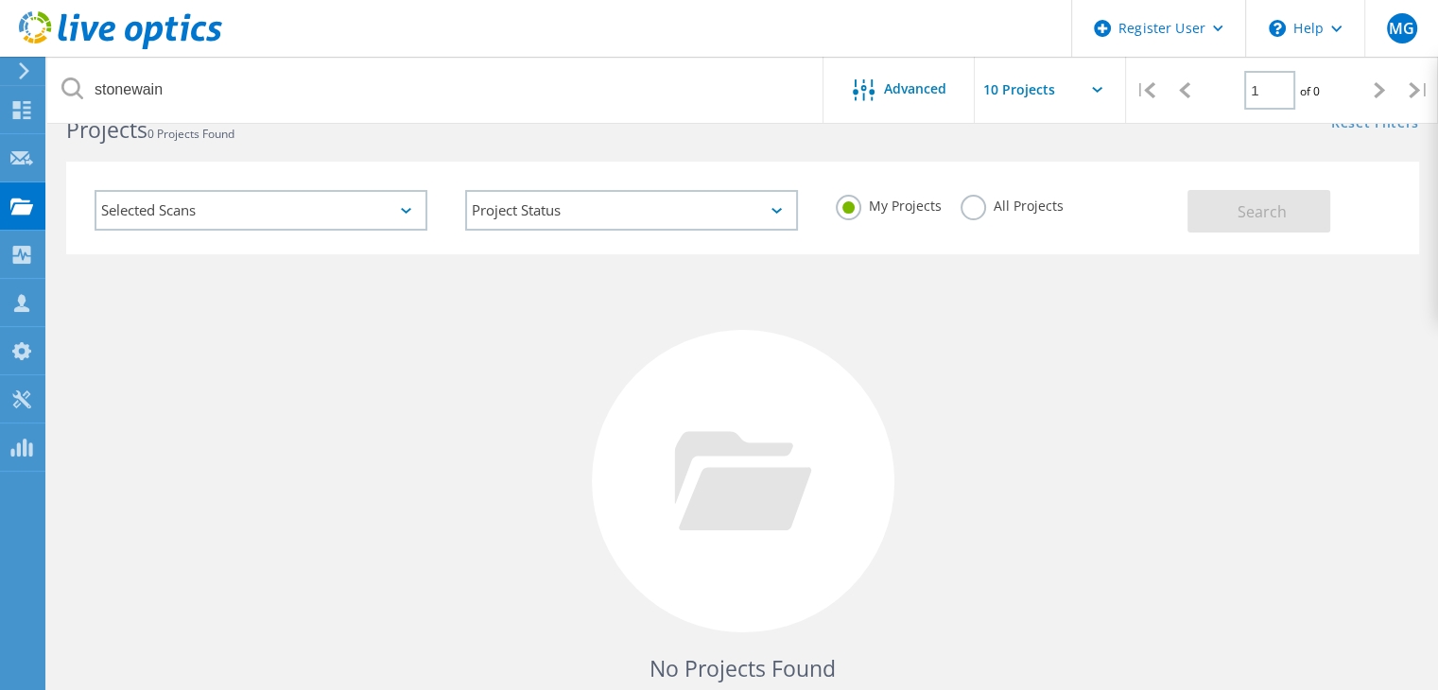
scroll to position [0, 0]
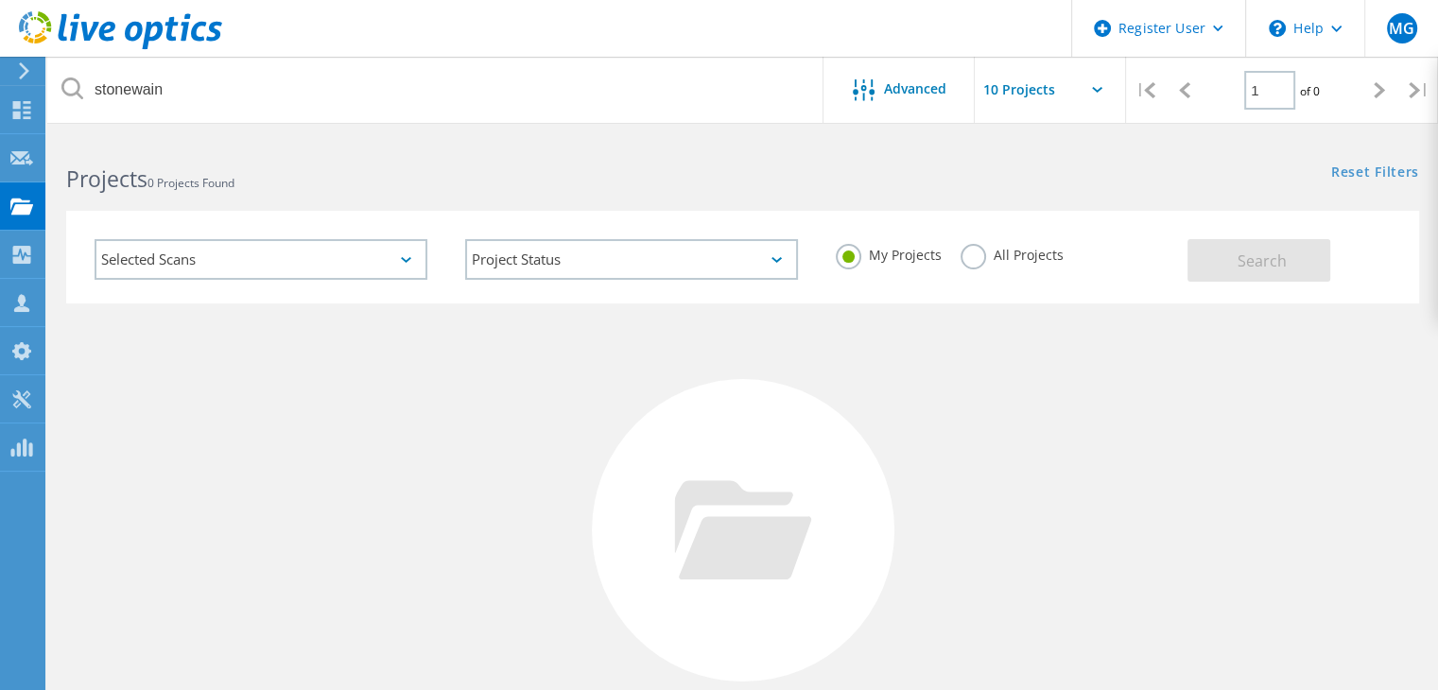
click at [976, 250] on label "All Projects" at bounding box center [1012, 253] width 103 height 18
click at [0, 0] on input "All Projects" at bounding box center [0, 0] width 0 height 0
click at [1204, 270] on button "Search" at bounding box center [1258, 260] width 143 height 43
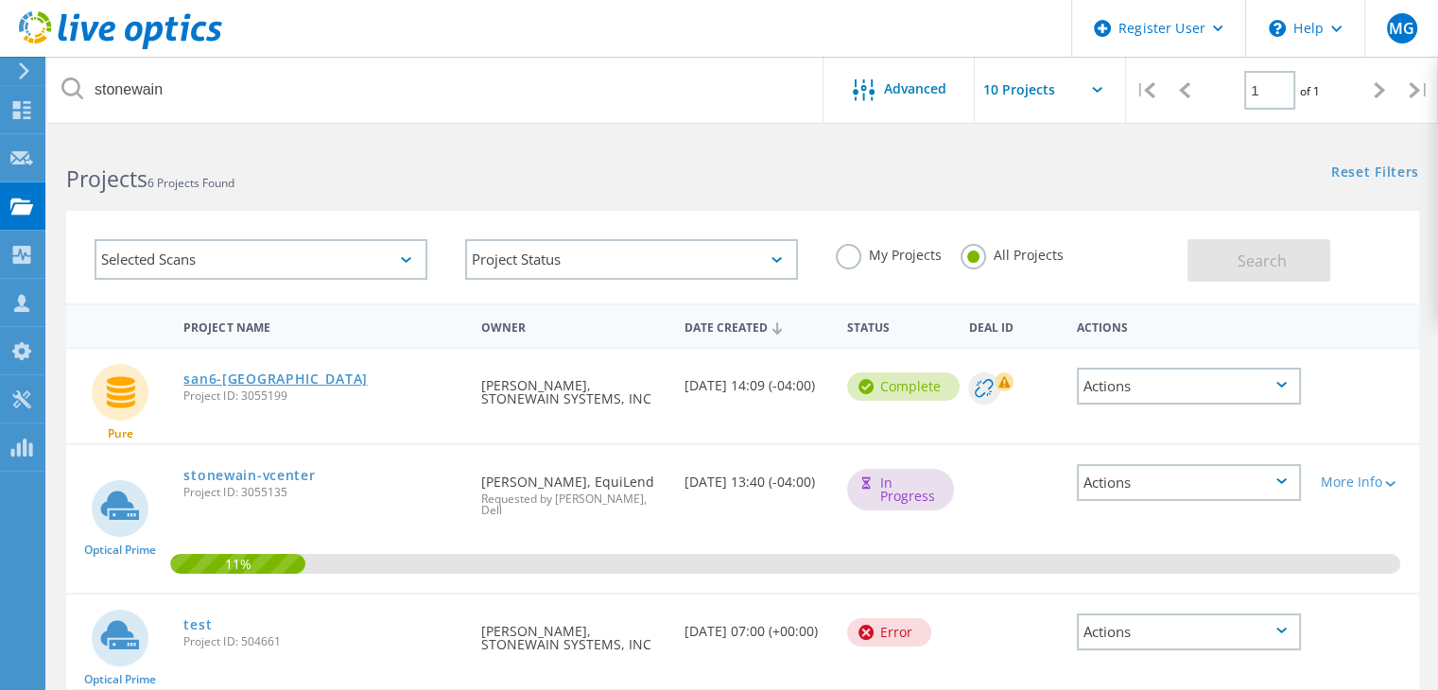
click at [208, 373] on link "san6-[GEOGRAPHIC_DATA]" at bounding box center [274, 378] width 183 height 13
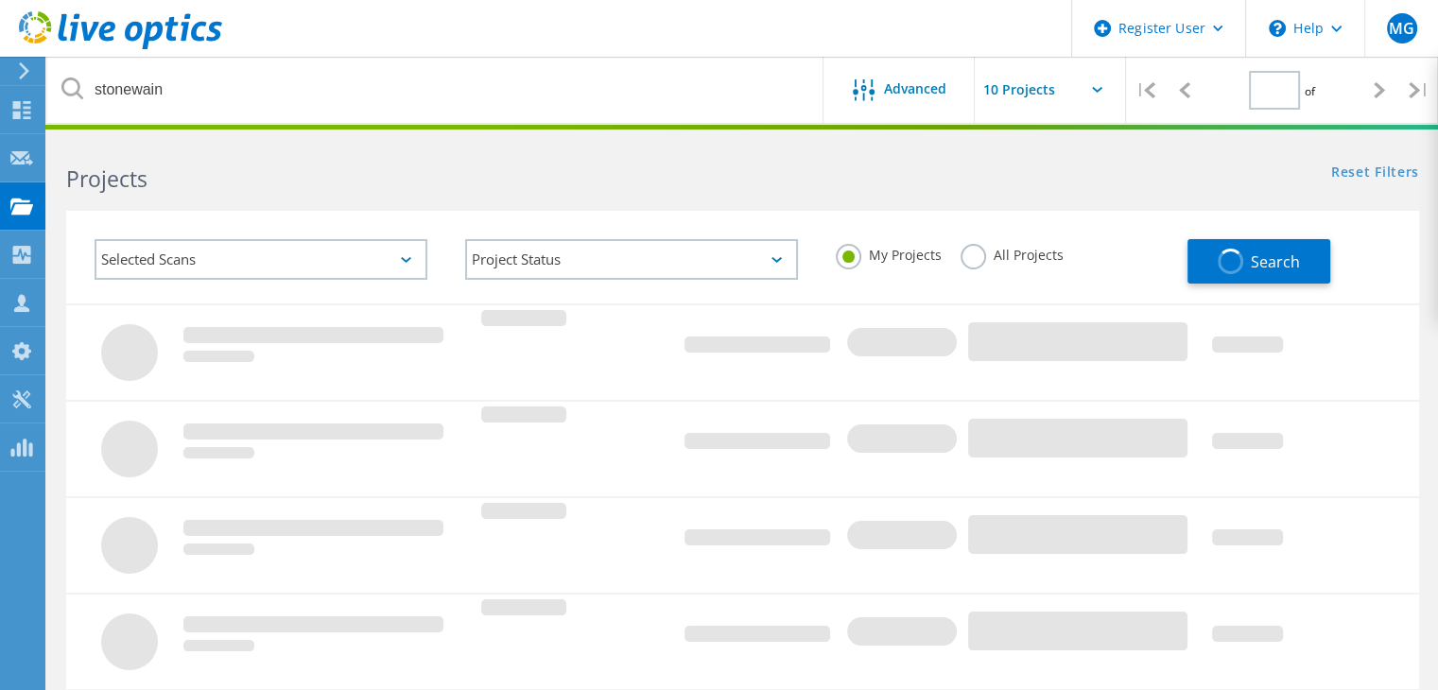
type input "1"
